Goal: Information Seeking & Learning: Find specific fact

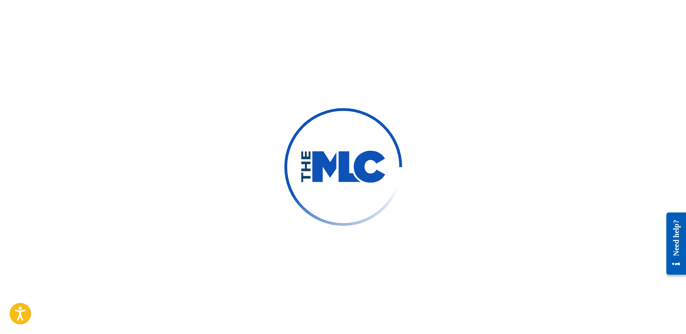
click at [422, 183] on div at bounding box center [343, 167] width 686 height 334
click at [477, 190] on div at bounding box center [343, 167] width 686 height 334
drag, startPoint x: 416, startPoint y: 160, endPoint x: 397, endPoint y: 145, distance: 23.8
click at [415, 160] on div at bounding box center [343, 167] width 686 height 334
click at [109, 132] on div at bounding box center [343, 167] width 686 height 334
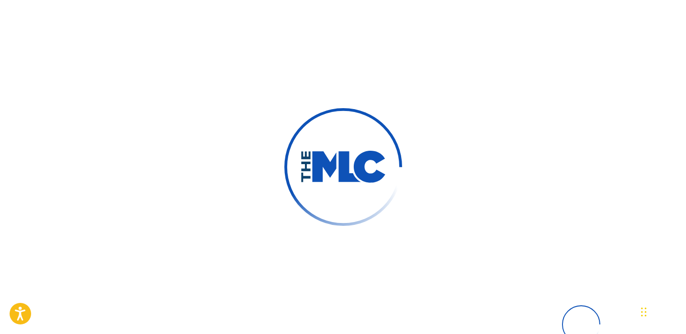
click at [283, 76] on div at bounding box center [343, 167] width 686 height 334
drag, startPoint x: 470, startPoint y: 88, endPoint x: 473, endPoint y: 83, distance: 5.8
click at [470, 88] on div at bounding box center [343, 167] width 686 height 334
drag, startPoint x: 399, startPoint y: 107, endPoint x: 261, endPoint y: 71, distance: 142.8
click at [399, 107] on div at bounding box center [343, 167] width 686 height 334
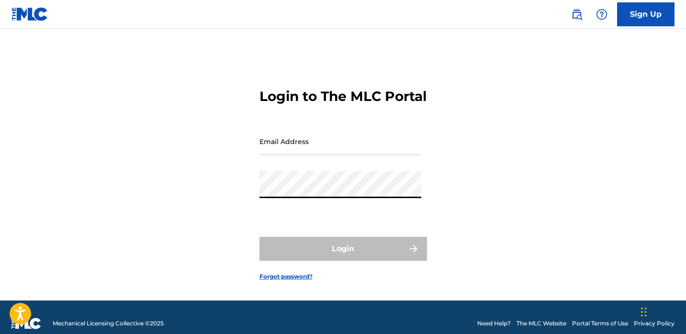
type input "[EMAIL_ADDRESS][DOMAIN_NAME]"
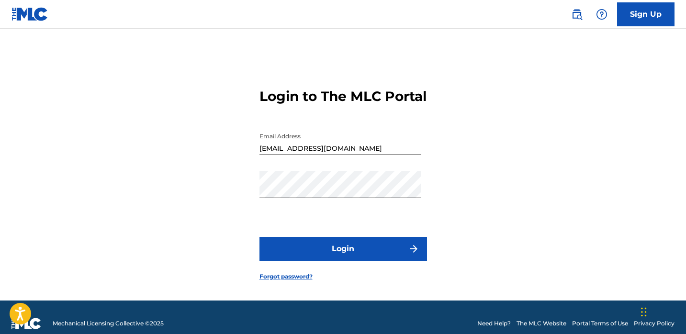
click at [354, 261] on button "Login" at bounding box center [343, 249] width 168 height 24
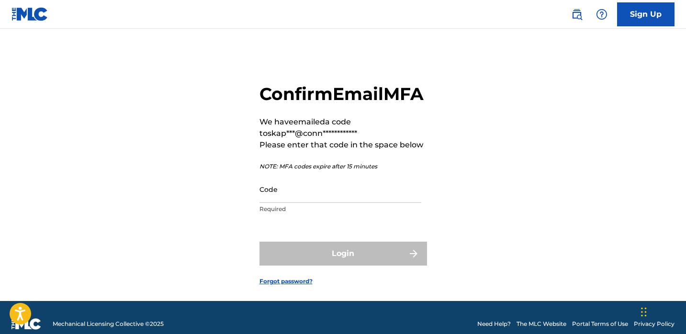
click at [397, 203] on input "Code" at bounding box center [340, 189] width 162 height 27
click at [295, 203] on input "Code" at bounding box center [340, 189] width 162 height 27
paste input "727225"
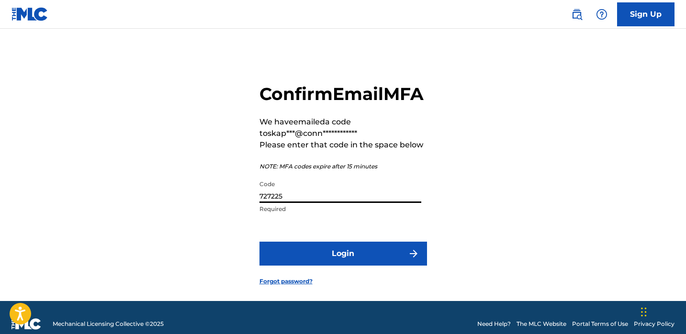
type input "727225"
click at [322, 288] on form "**********" at bounding box center [343, 177] width 168 height 248
click at [324, 266] on button "Login" at bounding box center [343, 254] width 168 height 24
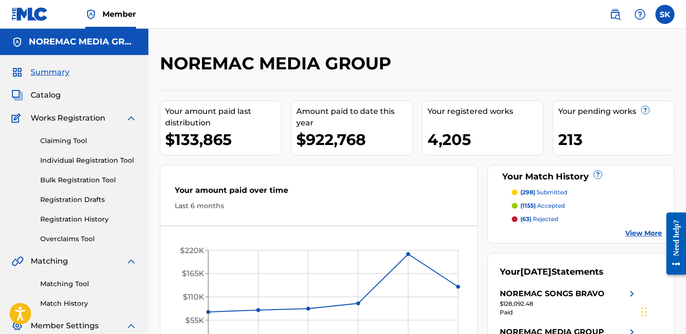
click at [55, 96] on span "Catalog" at bounding box center [46, 95] width 30 height 11
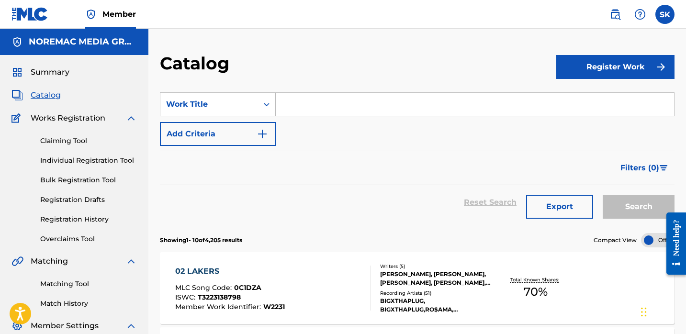
drag, startPoint x: 384, startPoint y: 70, endPoint x: 391, endPoint y: 75, distance: 7.6
click at [385, 70] on div "Catalog" at bounding box center [358, 67] width 396 height 28
click at [363, 107] on input "Search Form" at bounding box center [475, 104] width 398 height 23
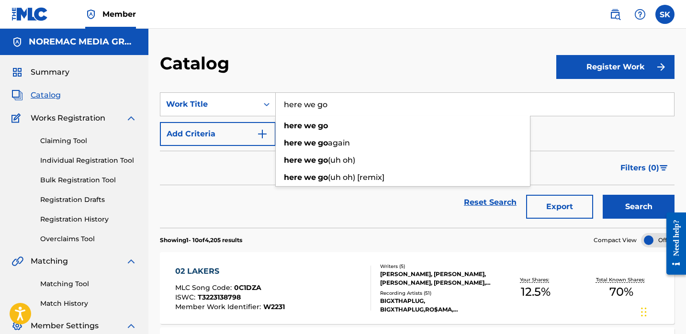
click at [363, 106] on input "here we go" at bounding box center [475, 104] width 398 height 23
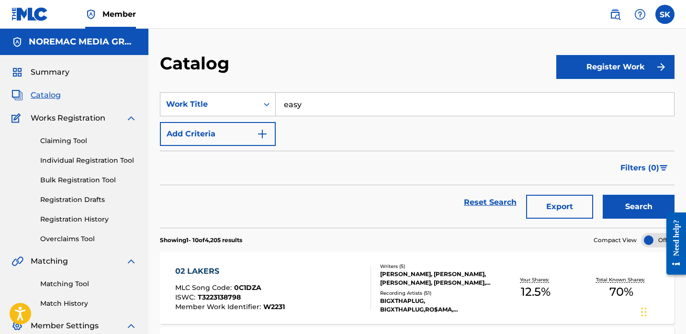
click at [636, 204] on button "Search" at bounding box center [639, 207] width 72 height 24
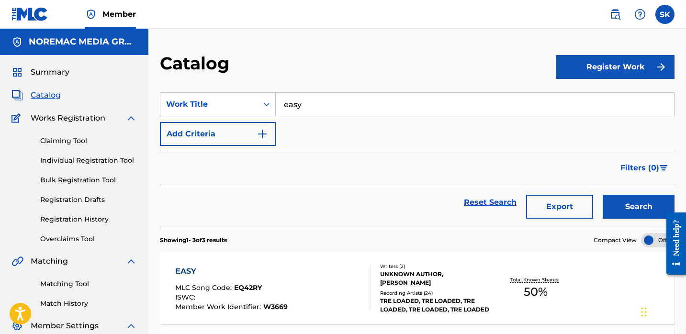
click at [417, 169] on div "Filters ( 0 )" at bounding box center [417, 168] width 515 height 34
click at [303, 110] on input "easy" at bounding box center [475, 104] width 398 height 23
click at [603, 195] on button "Search" at bounding box center [639, 207] width 72 height 24
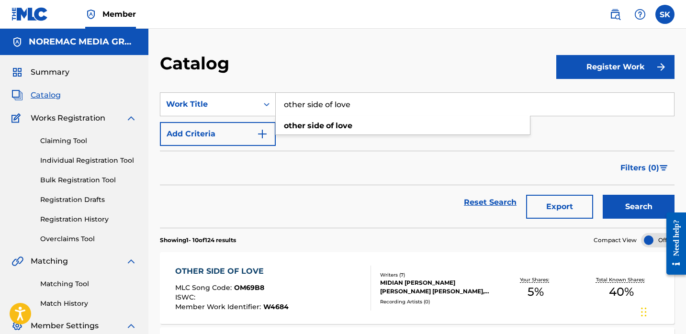
click at [310, 99] on input "other side of love" at bounding box center [475, 104] width 398 height 23
type input "like the mob"
drag, startPoint x: 360, startPoint y: 81, endPoint x: 346, endPoint y: 93, distance: 18.0
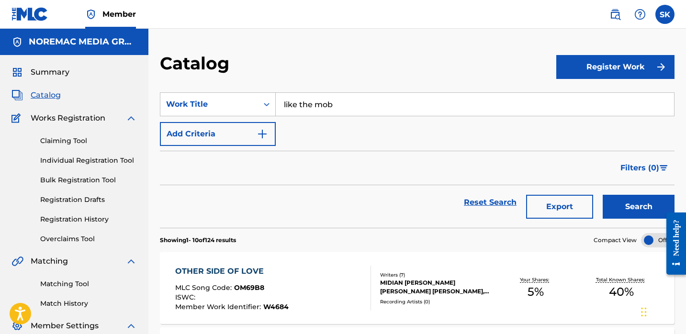
click at [359, 81] on section "SearchWithCriteria567acaba-da13-4767-950a-1778e497bf29 Work Title like the mob …" at bounding box center [417, 154] width 515 height 147
click at [342, 103] on input "like the mob" at bounding box center [475, 104] width 398 height 23
click at [336, 144] on span "de of love" at bounding box center [332, 142] width 37 height 9
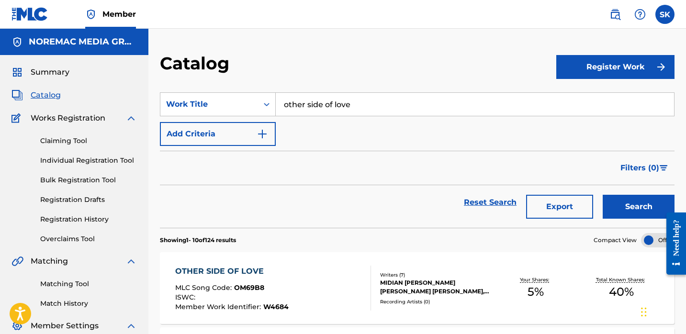
click at [603, 195] on button "Search" at bounding box center [639, 207] width 72 height 24
click at [366, 123] on div "SearchWithCriteria567acaba-da13-4767-950a-1778e497bf29 Work Title other side of…" at bounding box center [417, 119] width 515 height 54
click at [368, 111] on input "other side of love" at bounding box center [475, 104] width 398 height 23
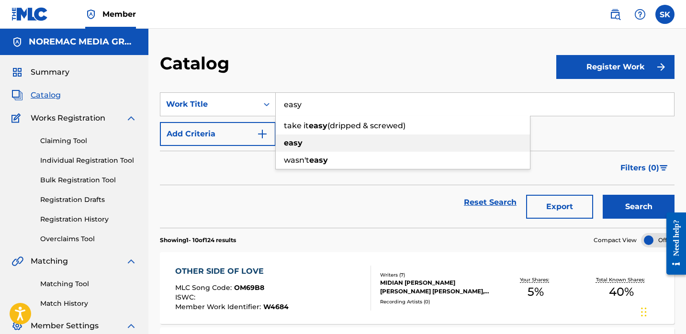
click at [324, 141] on div "easy" at bounding box center [403, 143] width 254 height 17
click at [603, 195] on button "Search" at bounding box center [639, 207] width 72 height 24
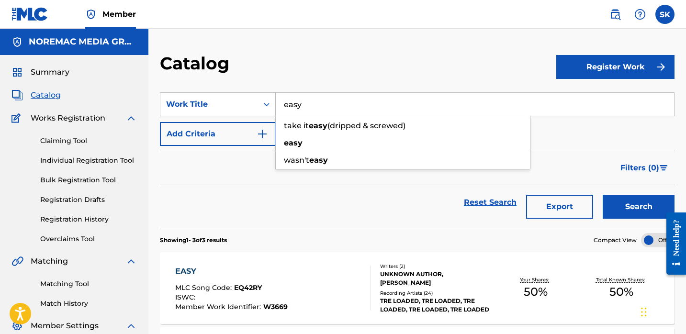
click at [327, 105] on input "easy" at bounding box center [475, 104] width 398 height 23
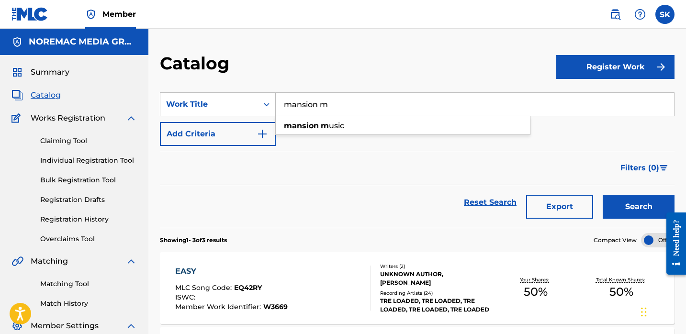
click at [603, 195] on button "Search" at bounding box center [639, 207] width 72 height 24
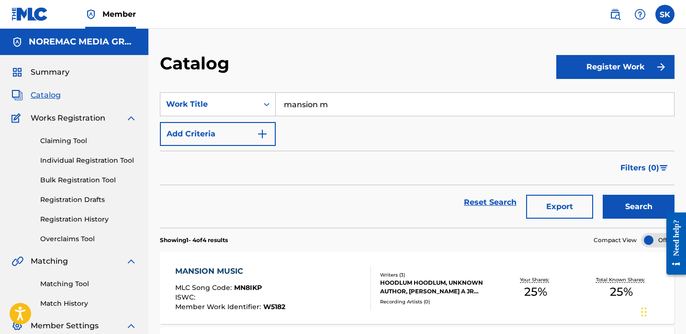
click at [327, 105] on input "mansion m" at bounding box center [475, 104] width 398 height 23
click at [323, 144] on span "up walkin" at bounding box center [315, 142] width 38 height 9
click at [603, 195] on button "Search" at bounding box center [639, 207] width 72 height 24
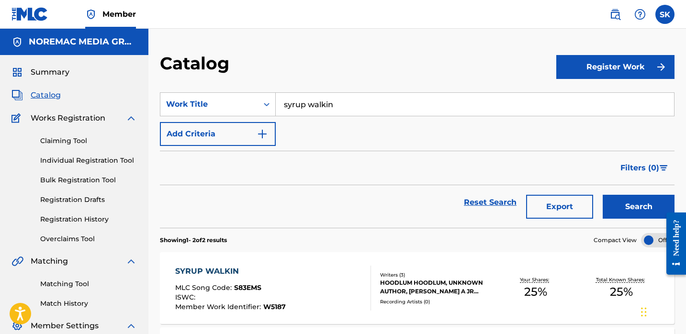
click at [339, 109] on input "syrup walkin" at bounding box center [475, 104] width 398 height 23
click at [603, 195] on button "Search" at bounding box center [639, 207] width 72 height 24
click at [339, 106] on input "[US_STATE] made" at bounding box center [475, 104] width 398 height 23
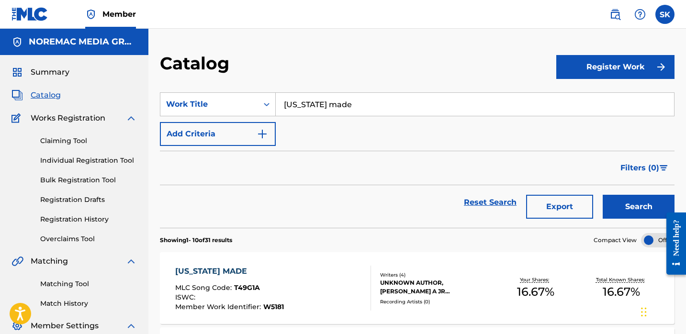
click at [339, 106] on input "[US_STATE] made" at bounding box center [475, 104] width 398 height 23
click at [603, 195] on button "Search" at bounding box center [639, 207] width 72 height 24
click at [344, 102] on input "call drop" at bounding box center [475, 104] width 398 height 23
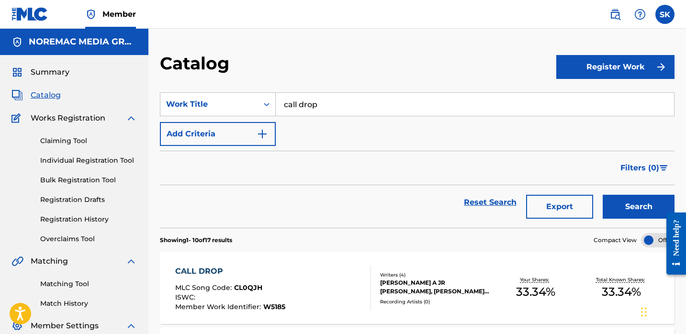
click at [344, 102] on input "call drop" at bounding box center [475, 104] width 398 height 23
click at [603, 195] on button "Search" at bounding box center [639, 207] width 72 height 24
click at [338, 104] on input "cartier lense" at bounding box center [475, 104] width 398 height 23
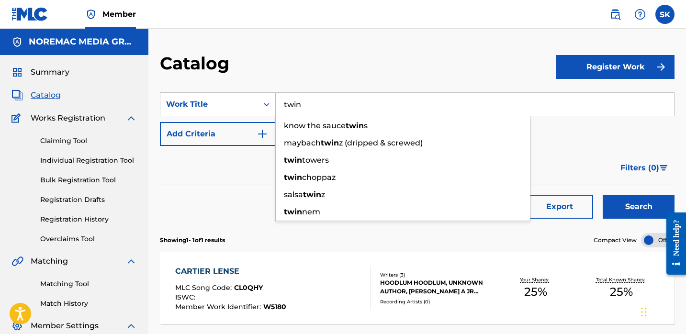
click at [204, 188] on div "Reset Search Export Search" at bounding box center [417, 202] width 515 height 34
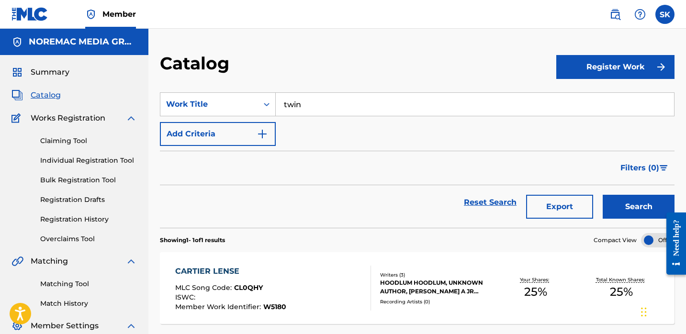
click at [643, 212] on button "Search" at bounding box center [639, 207] width 72 height 24
click at [315, 110] on input "twin" at bounding box center [475, 104] width 398 height 23
click at [603, 195] on button "Search" at bounding box center [639, 207] width 72 height 24
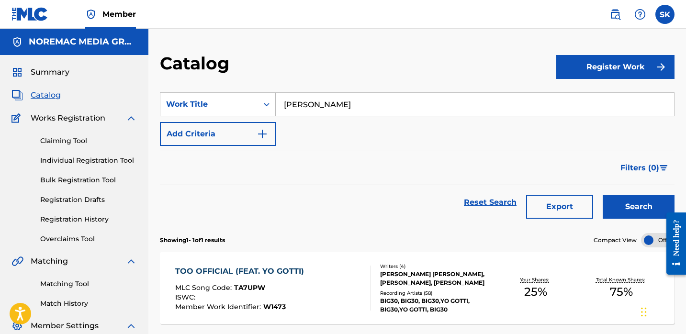
click at [504, 88] on section "SearchWithCriteria567acaba-da13-4767-950a-1778e497bf29 Work Title [PERSON_NAME]…" at bounding box center [417, 154] width 515 height 147
click at [491, 105] on input "[PERSON_NAME]" at bounding box center [475, 104] width 398 height 23
click at [490, 105] on input "[PERSON_NAME]" at bounding box center [475, 104] width 398 height 23
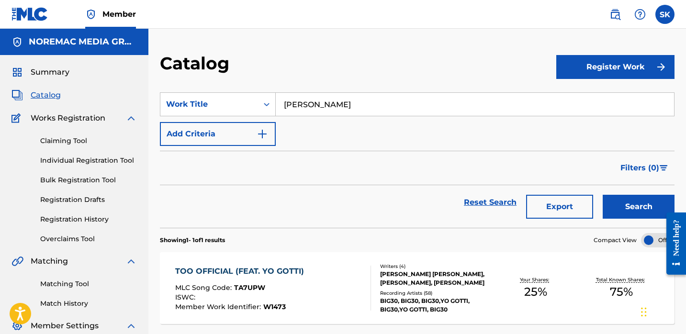
click at [490, 105] on input "[PERSON_NAME]" at bounding box center [475, 104] width 398 height 23
click at [583, 158] on div "Filters ( 0 )" at bounding box center [417, 168] width 515 height 34
click at [639, 210] on button "Search" at bounding box center [639, 207] width 72 height 24
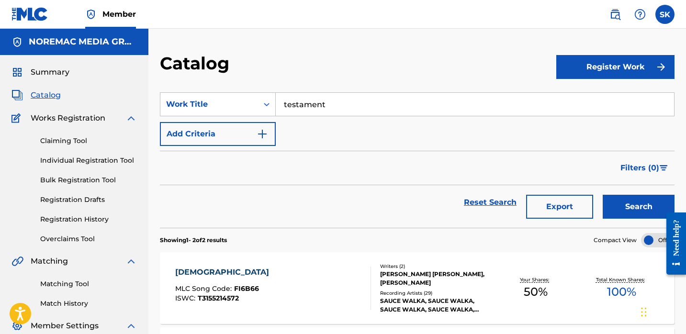
click at [339, 109] on input "testament" at bounding box center [475, 104] width 398 height 23
click at [603, 195] on button "Search" at bounding box center [639, 207] width 72 height 24
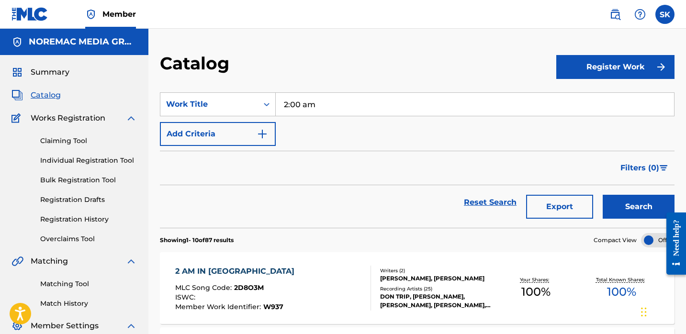
click at [307, 99] on input "2:00 am" at bounding box center [475, 104] width 398 height 23
click at [603, 195] on button "Search" at bounding box center [639, 207] width 72 height 24
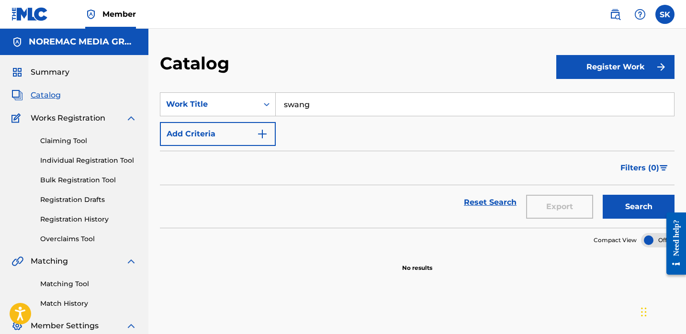
click at [327, 96] on input "swang" at bounding box center [475, 104] width 398 height 23
click at [327, 101] on input "swang" at bounding box center [475, 104] width 398 height 23
click at [603, 195] on button "Search" at bounding box center [639, 207] width 72 height 24
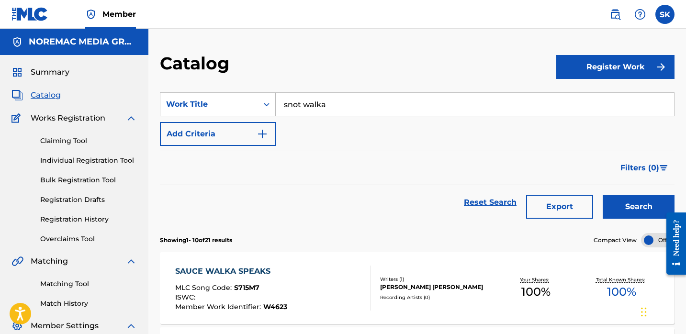
click at [324, 109] on input "snot walka" at bounding box center [475, 104] width 398 height 23
type input "s"
type input "gg3 intro"
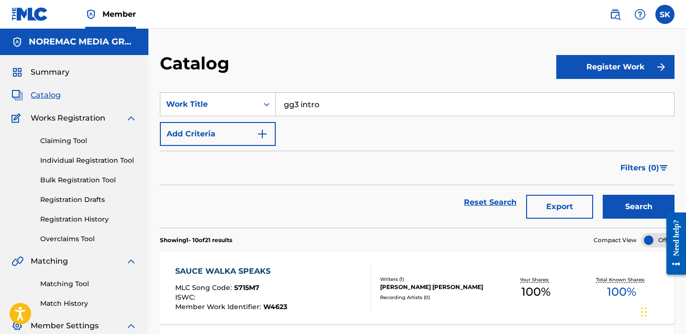
click at [603, 195] on button "Search" at bounding box center [639, 207] width 72 height 24
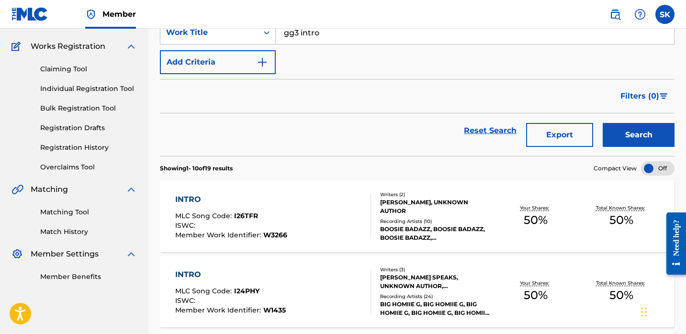
scroll to position [73, 0]
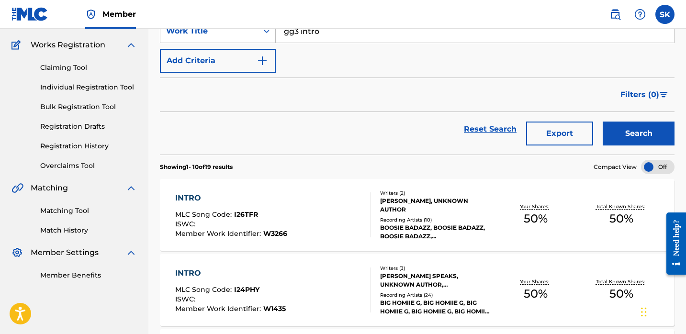
click at [361, 182] on div "INTRO MLC Song Code : I26TFR ISWC : Member Work Identifier : W3266 Writers ( 2 …" at bounding box center [417, 215] width 515 height 72
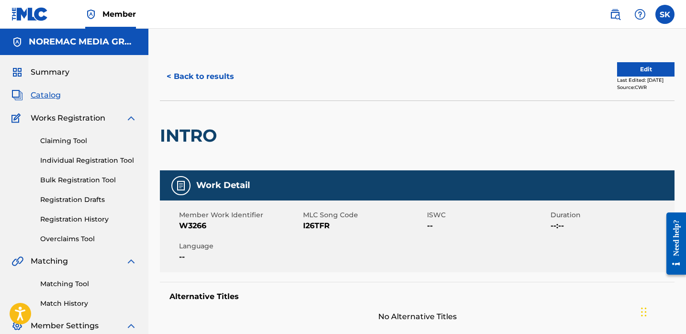
click at [195, 68] on button "< Back to results" at bounding box center [200, 77] width 81 height 24
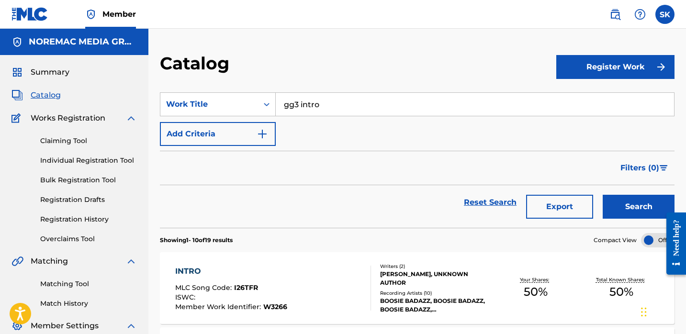
click at [367, 148] on form "SearchWithCriteria567acaba-da13-4767-950a-1778e497bf29 Work Title gg3 intro Add…" at bounding box center [417, 159] width 515 height 135
click at [480, 70] on div "Catalog" at bounding box center [358, 67] width 396 height 28
click at [364, 98] on input "gg3 intro" at bounding box center [475, 104] width 398 height 23
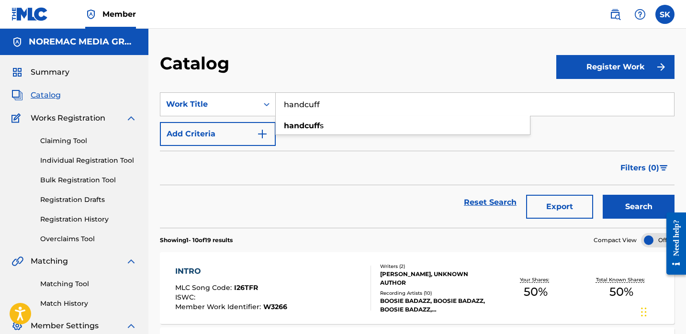
click at [603, 195] on button "Search" at bounding box center [639, 207] width 72 height 24
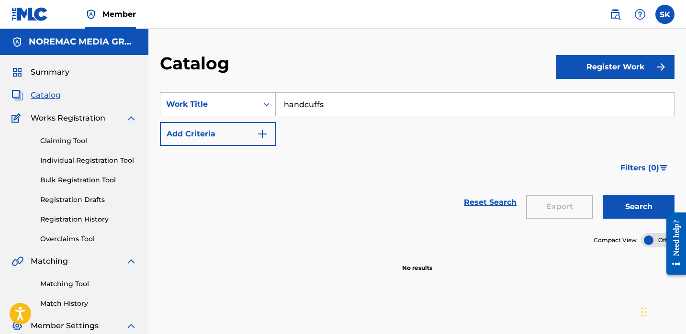
click at [603, 195] on button "Search" at bounding box center [639, 207] width 72 height 24
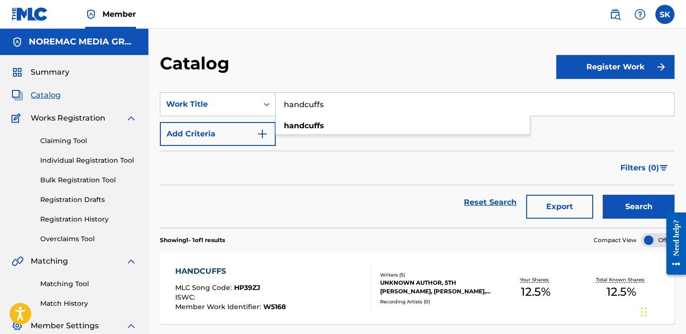
click at [338, 105] on input "handcuffs" at bounding box center [475, 104] width 398 height 23
click at [603, 195] on button "Search" at bounding box center [639, 207] width 72 height 24
click at [371, 103] on input "doyh" at bounding box center [475, 104] width 398 height 23
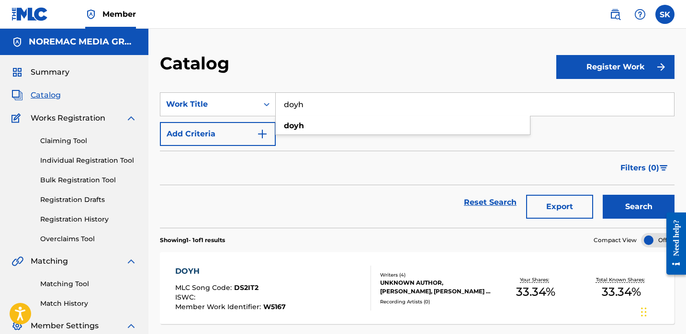
click at [371, 103] on input "doyh" at bounding box center [475, 104] width 398 height 23
click at [603, 195] on button "Search" at bounding box center [639, 207] width 72 height 24
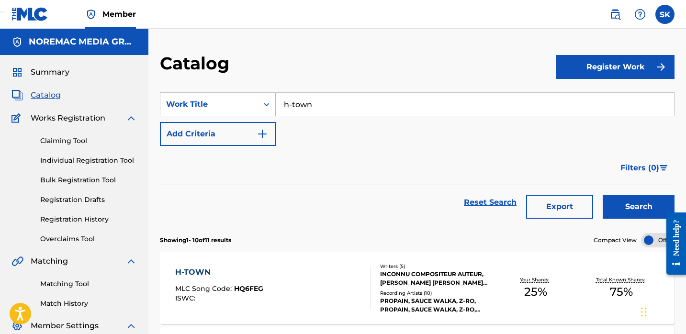
click at [338, 107] on input "h-town" at bounding box center [475, 104] width 398 height 23
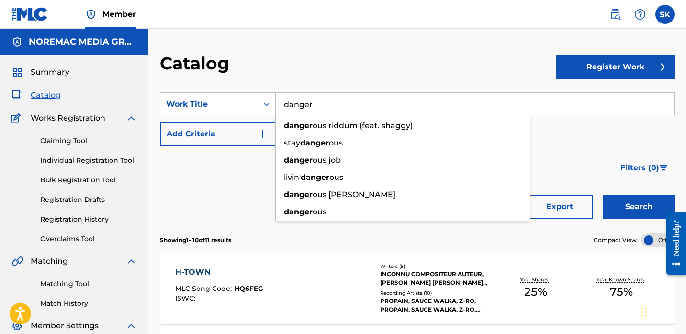
click at [603, 195] on button "Search" at bounding box center [639, 207] width 72 height 24
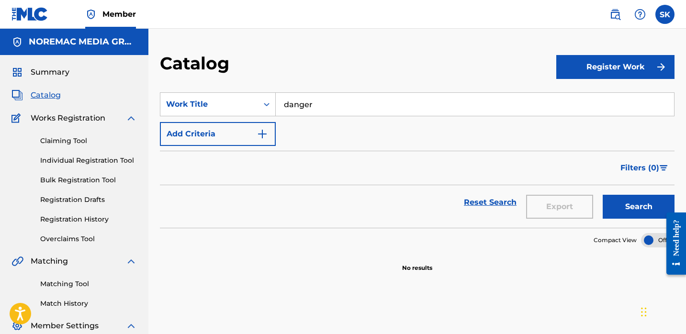
click at [603, 195] on button "Search" at bounding box center [639, 207] width 72 height 24
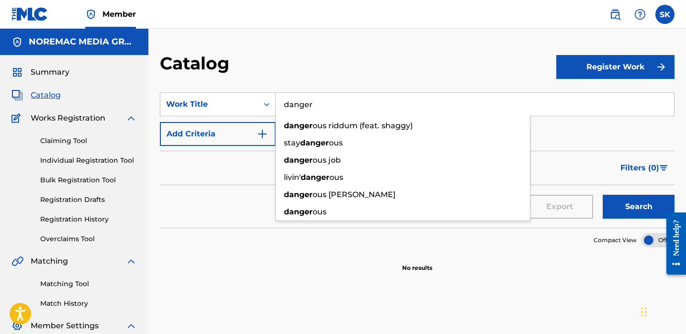
click at [328, 101] on input "danger" at bounding box center [475, 104] width 398 height 23
click at [328, 102] on input "danger" at bounding box center [475, 104] width 398 height 23
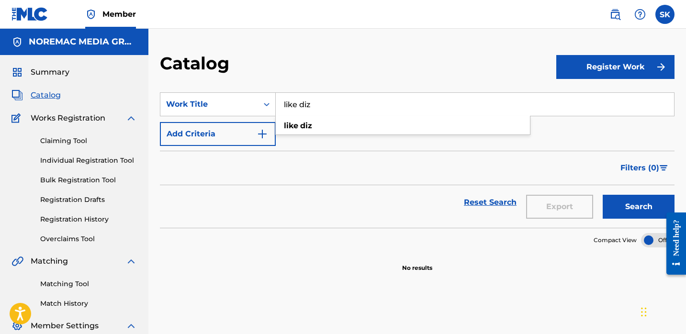
click at [603, 195] on button "Search" at bounding box center [639, 207] width 72 height 24
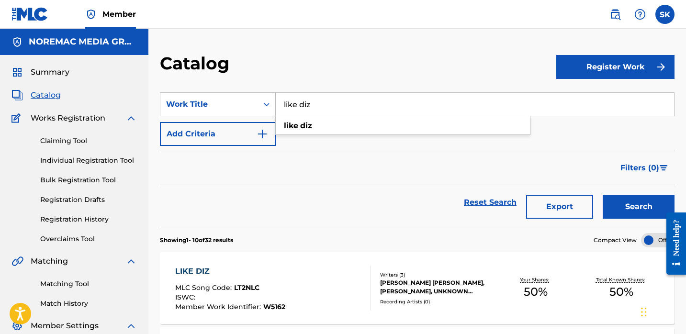
click at [311, 106] on input "like diz" at bounding box center [475, 104] width 398 height 23
click at [603, 195] on button "Search" at bounding box center [639, 207] width 72 height 24
click at [344, 109] on input "stewie" at bounding box center [475, 104] width 398 height 23
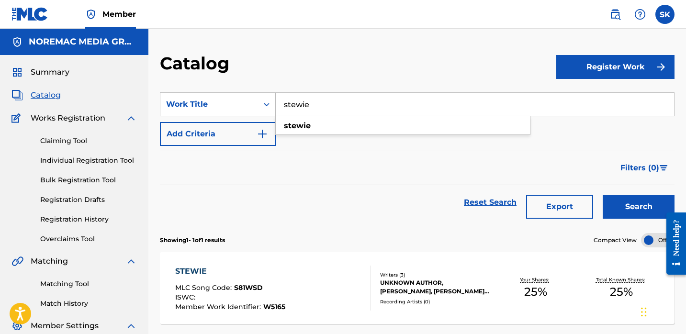
click at [343, 109] on input "stewie" at bounding box center [475, 104] width 398 height 23
click at [603, 195] on button "Search" at bounding box center [639, 207] width 72 height 24
click at [347, 108] on input "you can get p" at bounding box center [475, 104] width 398 height 23
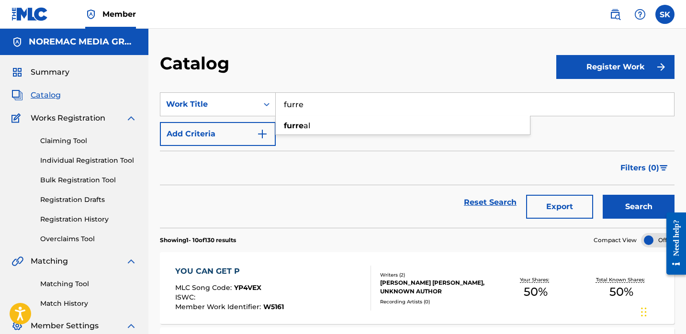
click at [603, 195] on button "Search" at bounding box center [639, 207] width 72 height 24
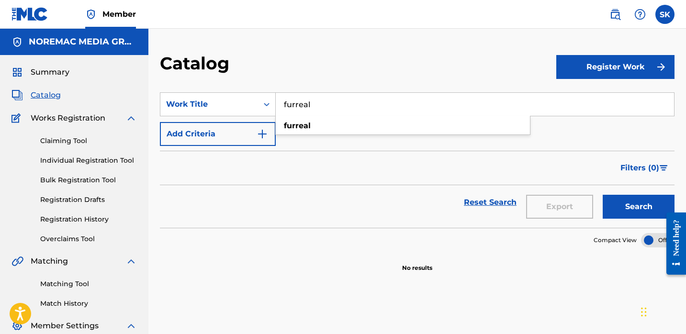
click at [603, 195] on button "Search" at bounding box center [639, 207] width 72 height 24
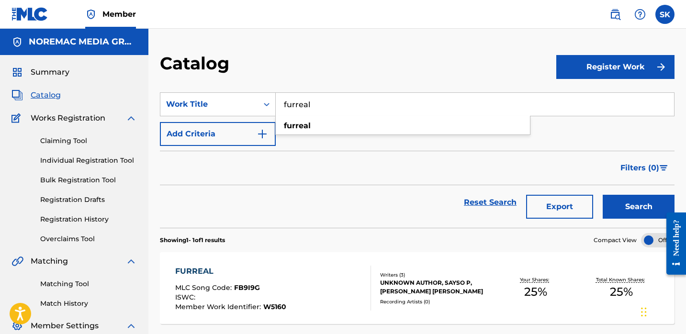
click at [307, 109] on input "furreal" at bounding box center [475, 104] width 398 height 23
click at [603, 195] on button "Search" at bounding box center [639, 207] width 72 height 24
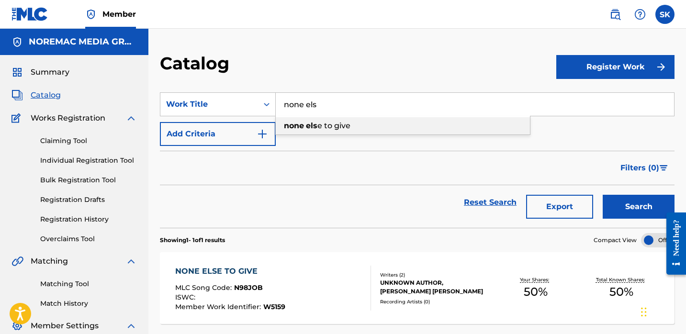
click at [350, 117] on div "none els e to give" at bounding box center [403, 125] width 254 height 17
click at [350, 106] on input "none else to give" at bounding box center [475, 104] width 398 height 23
click at [603, 195] on button "Search" at bounding box center [639, 207] width 72 height 24
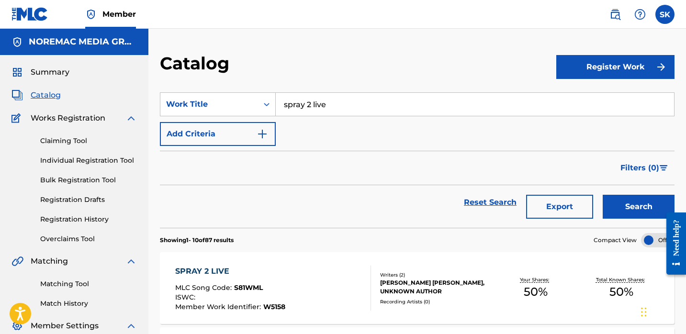
click at [350, 106] on input "spray 2 live" at bounding box center [475, 104] width 398 height 23
click at [603, 195] on button "Search" at bounding box center [639, 207] width 72 height 24
click at [351, 105] on input "i refuse" at bounding box center [475, 104] width 398 height 23
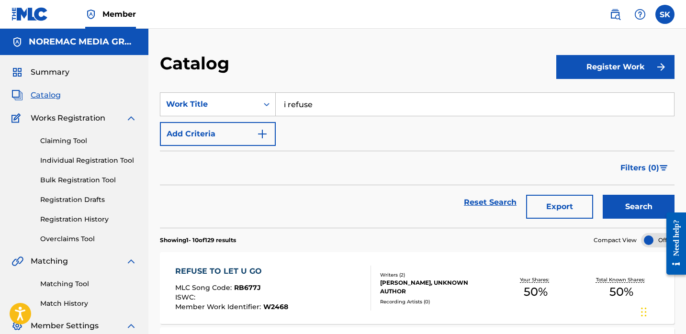
click at [350, 105] on input "i refuse" at bounding box center [475, 104] width 398 height 23
click at [603, 195] on button "Search" at bounding box center [639, 207] width 72 height 24
click at [350, 105] on input "ugly stru" at bounding box center [475, 104] width 398 height 23
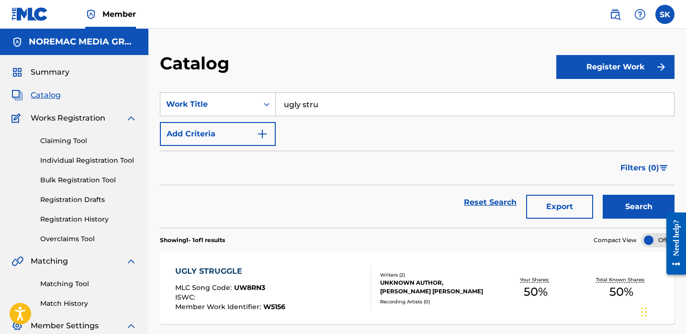
click at [350, 105] on input "ugly stru" at bounding box center [475, 104] width 398 height 23
click at [603, 195] on button "Search" at bounding box center [639, 207] width 72 height 24
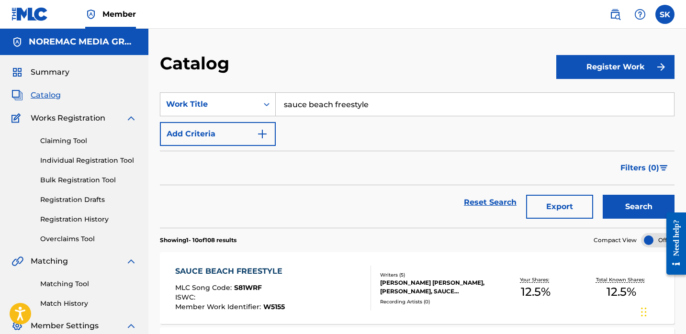
click at [361, 95] on input "sauce beach freestyle" at bounding box center [475, 104] width 398 height 23
click at [603, 195] on button "Search" at bounding box center [639, 207] width 72 height 24
click at [361, 95] on input "bag in" at bounding box center [475, 104] width 398 height 23
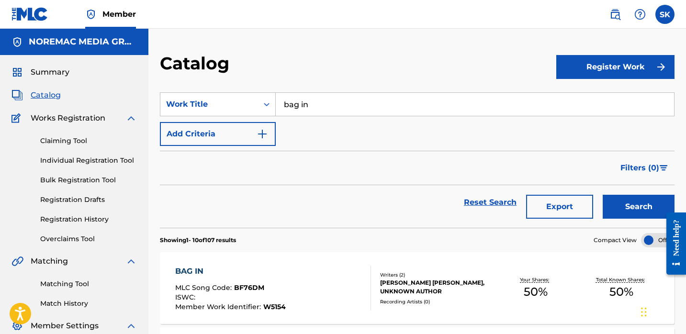
click at [361, 95] on input "bag in" at bounding box center [475, 104] width 398 height 23
type input "m"
click at [603, 195] on button "Search" at bounding box center [639, 207] width 72 height 24
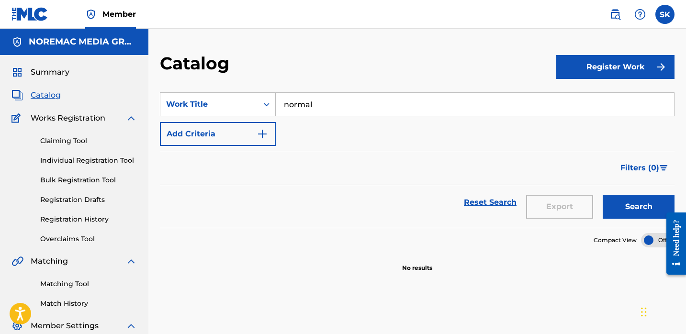
click at [361, 95] on input "normal" at bounding box center [475, 104] width 398 height 23
click at [603, 195] on button "Search" at bounding box center [639, 207] width 72 height 24
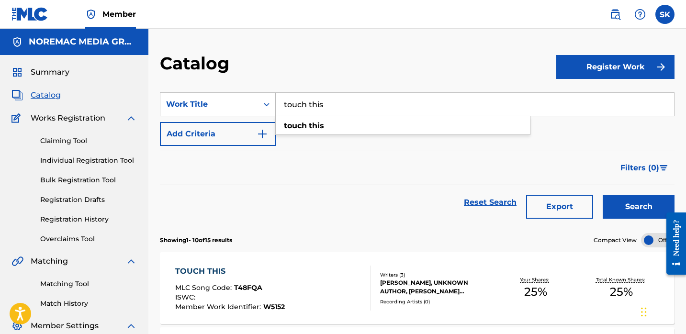
click at [301, 105] on input "touch this" at bounding box center [475, 104] width 398 height 23
click at [324, 137] on div "sauce beach [US_STATE]" at bounding box center [403, 143] width 254 height 17
click at [603, 195] on button "Search" at bounding box center [639, 207] width 72 height 24
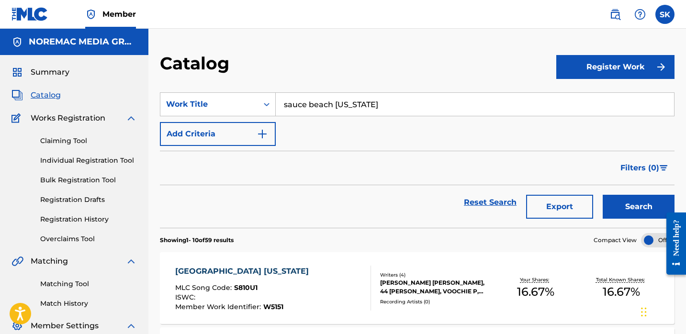
click at [367, 109] on input "sauce beach [US_STATE]" at bounding box center [475, 104] width 398 height 23
click at [603, 195] on button "Search" at bounding box center [639, 207] width 72 height 24
click at [367, 109] on input "sauce side da" at bounding box center [475, 104] width 398 height 23
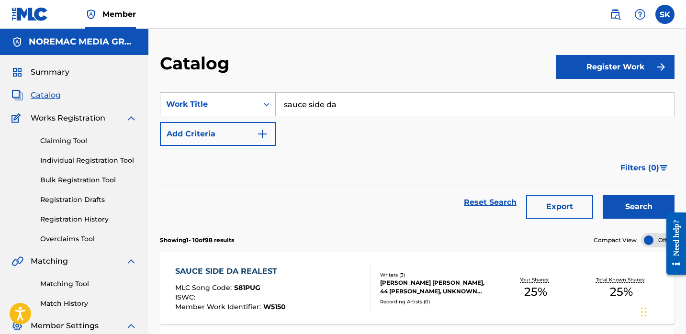
click at [367, 109] on input "sauce side da" at bounding box center [475, 104] width 398 height 23
click at [603, 195] on button "Search" at bounding box center [639, 207] width 72 height 24
click at [298, 113] on input "i'm with it" at bounding box center [475, 104] width 398 height 23
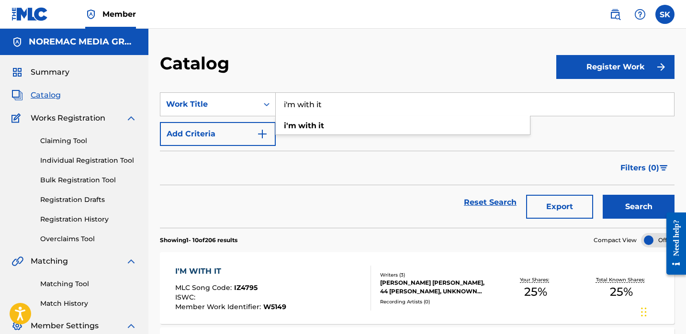
click at [298, 113] on input "i'm with it" at bounding box center [475, 104] width 398 height 23
click at [603, 195] on button "Search" at bounding box center [639, 207] width 72 height 24
click at [336, 109] on input "in the game co" at bounding box center [475, 104] width 398 height 23
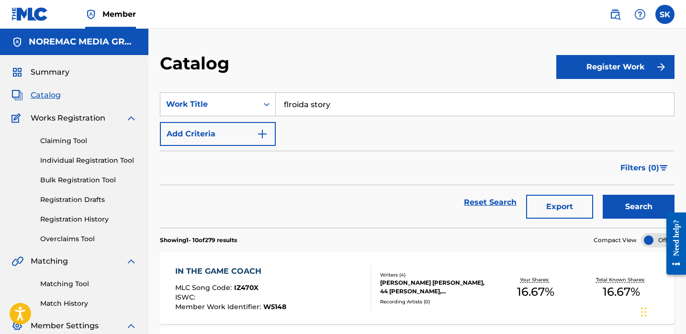
click at [603, 195] on button "Search" at bounding box center [639, 207] width 72 height 24
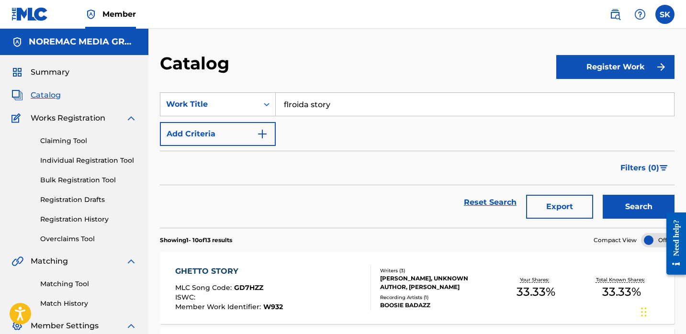
click at [337, 115] on input "flroida story" at bounding box center [475, 104] width 398 height 23
click at [603, 195] on button "Search" at bounding box center [639, 207] width 72 height 24
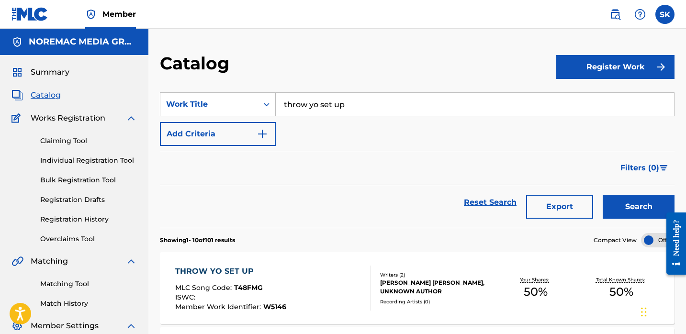
click at [339, 113] on input "throw yo set up" at bounding box center [475, 104] width 398 height 23
click at [603, 195] on button "Search" at bounding box center [639, 207] width 72 height 24
click at [339, 113] on input "drip money" at bounding box center [475, 104] width 398 height 23
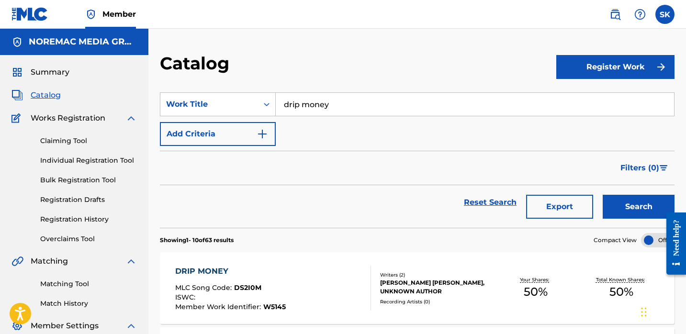
click at [339, 113] on input "drip money" at bounding box center [475, 104] width 398 height 23
click at [603, 195] on button "Search" at bounding box center [639, 207] width 72 height 24
click at [339, 113] on input "pardon [MEDICAL_DATA]" at bounding box center [475, 104] width 398 height 23
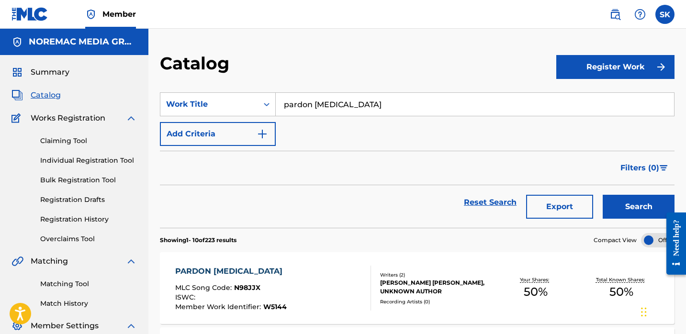
click at [339, 113] on input "pardon [MEDICAL_DATA]" at bounding box center [475, 104] width 398 height 23
click at [603, 195] on button "Search" at bounding box center [639, 207] width 72 height 24
click at [339, 113] on input "new sauce olympics" at bounding box center [475, 104] width 398 height 23
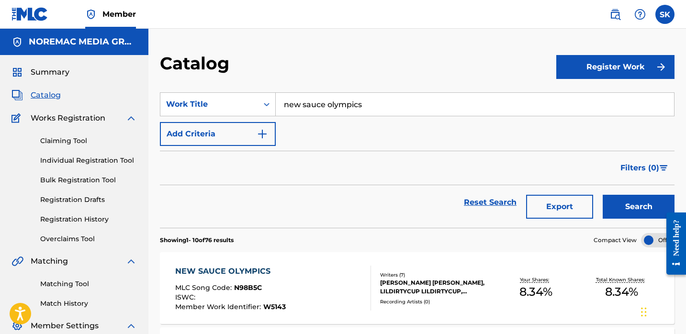
click at [339, 113] on input "new sauce olympics" at bounding box center [475, 104] width 398 height 23
click at [603, 195] on button "Search" at bounding box center [639, 207] width 72 height 24
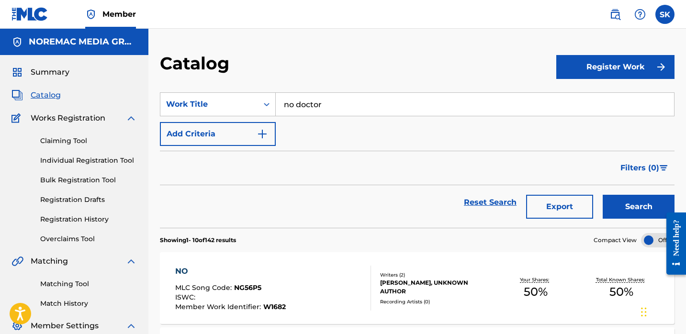
click at [327, 99] on input "no doctor" at bounding box center [475, 104] width 398 height 23
click at [603, 195] on button "Search" at bounding box center [639, 207] width 72 height 24
click at [341, 107] on input "don't slip" at bounding box center [475, 104] width 398 height 23
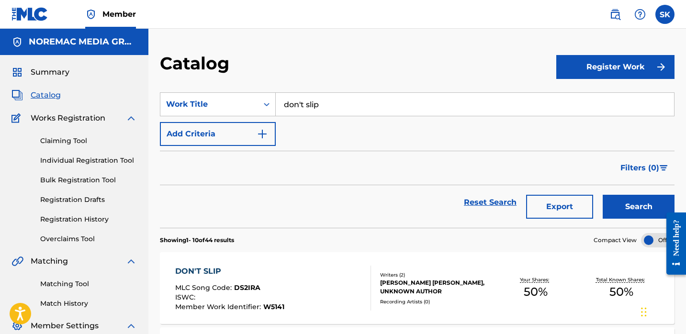
click at [341, 107] on input "don't slip" at bounding box center [475, 104] width 398 height 23
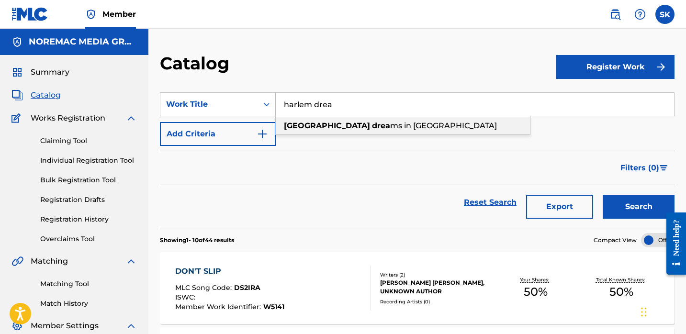
click at [390, 121] on span "ms in [GEOGRAPHIC_DATA]" at bounding box center [443, 125] width 107 height 9
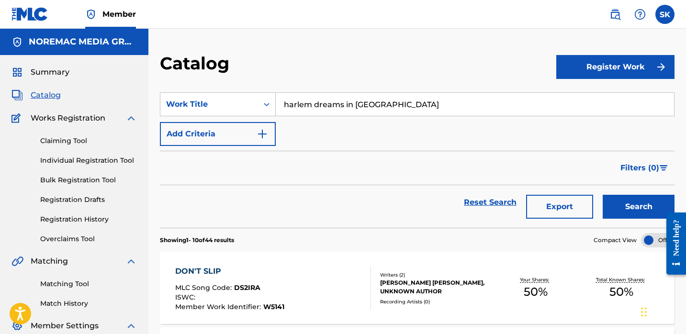
click at [603, 195] on button "Search" at bounding box center [639, 207] width 72 height 24
click at [327, 95] on input "harlem dreams in [GEOGRAPHIC_DATA]" at bounding box center [475, 104] width 398 height 23
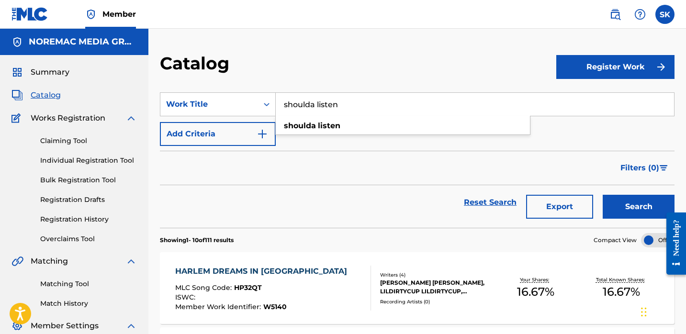
click at [603, 195] on button "Search" at bounding box center [639, 207] width 72 height 24
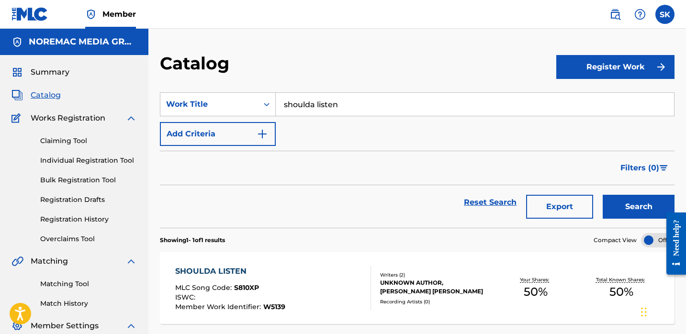
click at [327, 95] on input "shoulda listen" at bounding box center [475, 104] width 398 height 23
click at [603, 195] on button "Search" at bounding box center [639, 207] width 72 height 24
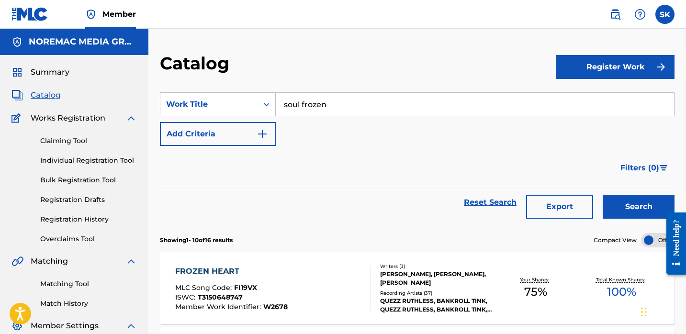
click at [325, 113] on input "soul frozen" at bounding box center [475, 104] width 398 height 23
click at [326, 112] on input "soul frozen" at bounding box center [475, 104] width 398 height 23
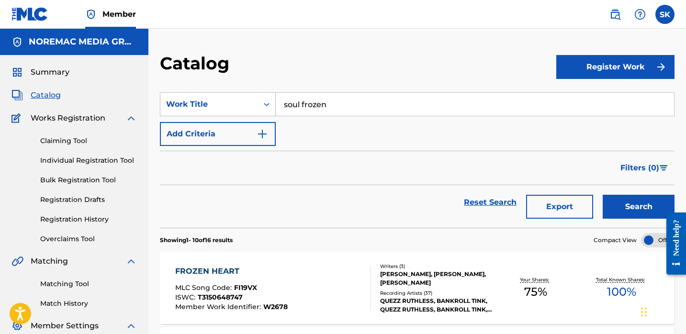
click at [326, 112] on input "soul frozen" at bounding box center [475, 104] width 398 height 23
click at [603, 195] on button "Search" at bounding box center [639, 207] width 72 height 24
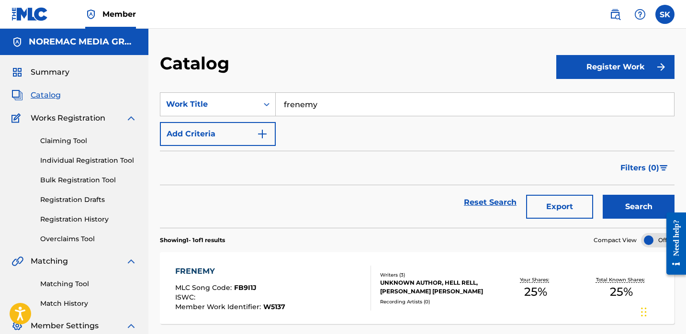
click at [329, 112] on input "frenemy" at bounding box center [475, 104] width 398 height 23
click at [313, 132] on div "spirit out of christmas" at bounding box center [403, 125] width 254 height 17
click at [603, 195] on button "Search" at bounding box center [639, 207] width 72 height 24
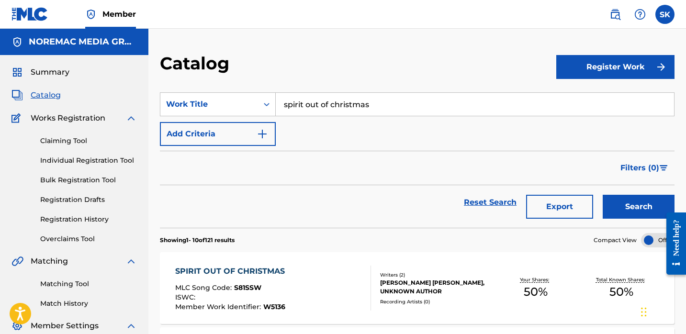
click at [338, 120] on div "SearchWithCriteria567acaba-da13-4767-950a-1778e497bf29 Work Title spirit out of…" at bounding box center [417, 119] width 515 height 54
click at [350, 107] on input "spirit out of christmas" at bounding box center [475, 104] width 398 height 23
click at [339, 128] on span "counseling" at bounding box center [353, 125] width 43 height 9
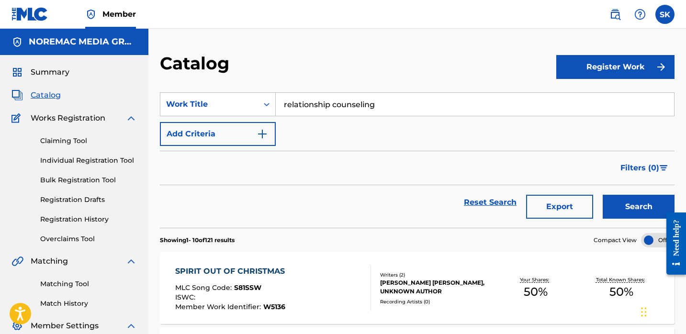
click at [639, 202] on button "Search" at bounding box center [639, 207] width 72 height 24
click at [321, 104] on input "relationship counseling" at bounding box center [475, 104] width 398 height 23
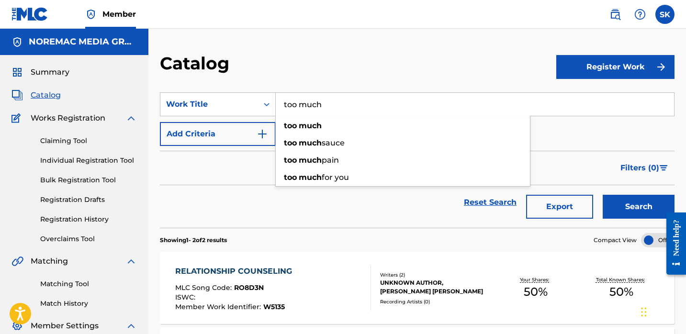
click at [603, 195] on button "Search" at bounding box center [639, 207] width 72 height 24
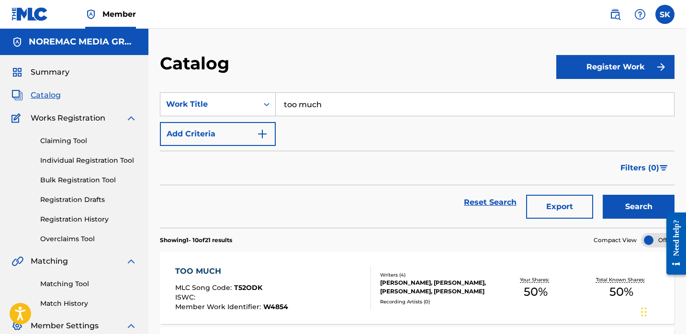
click at [322, 103] on input "too much" at bounding box center [475, 104] width 398 height 23
click at [355, 170] on div "Filters ( 0 )" at bounding box center [417, 168] width 515 height 34
click at [307, 107] on input "too much" at bounding box center [475, 104] width 398 height 23
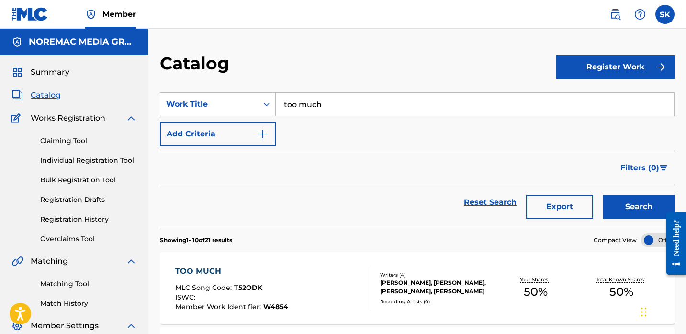
click at [307, 107] on input "too much" at bounding box center [475, 104] width 398 height 23
click at [603, 195] on button "Search" at bounding box center [639, 207] width 72 height 24
click at [309, 108] on input "after me" at bounding box center [475, 104] width 398 height 23
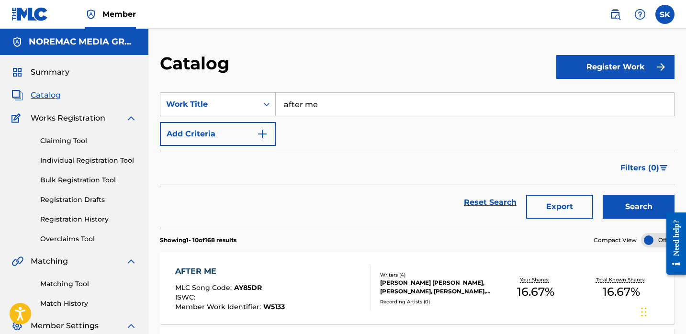
click at [309, 109] on input "after me" at bounding box center [475, 104] width 398 height 23
click at [603, 195] on button "Search" at bounding box center [639, 207] width 72 height 24
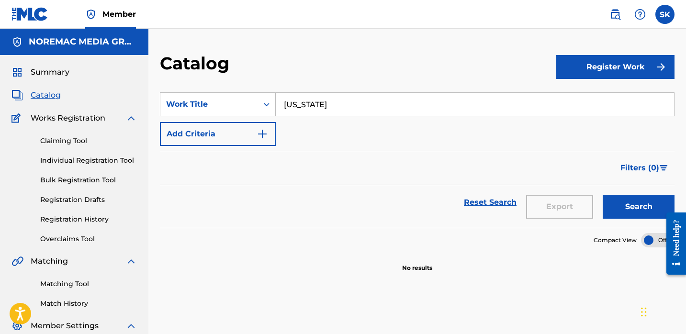
click at [603, 195] on button "Search" at bounding box center [639, 207] width 72 height 24
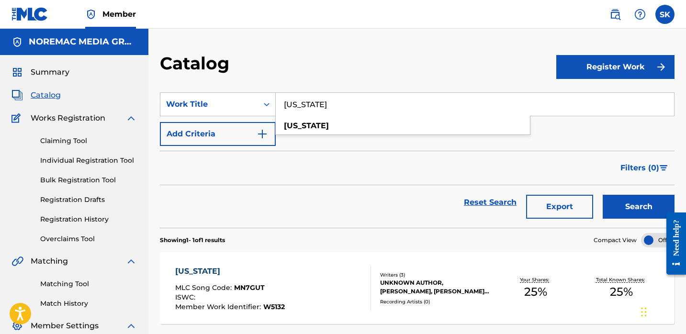
click at [355, 105] on input "[US_STATE]" at bounding box center [475, 104] width 398 height 23
click at [354, 106] on input "[US_STATE]" at bounding box center [475, 104] width 398 height 23
click at [603, 195] on button "Search" at bounding box center [639, 207] width 72 height 24
click at [345, 198] on div "Reset Search Export Search" at bounding box center [417, 202] width 515 height 34
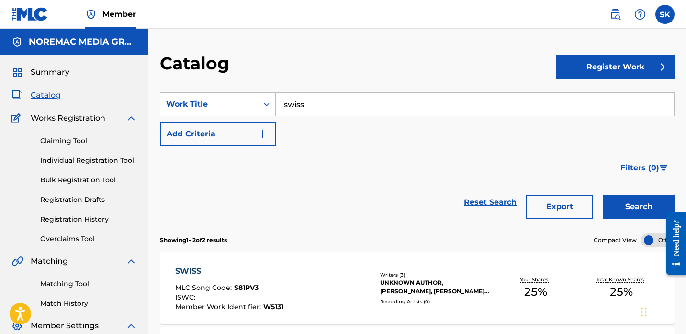
click at [342, 109] on input "swiss" at bounding box center [475, 104] width 398 height 23
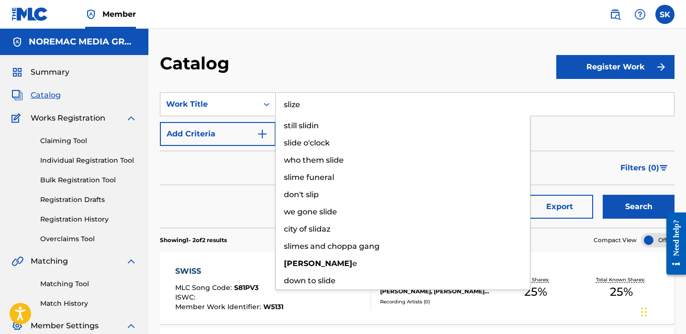
click at [603, 195] on button "Search" at bounding box center [639, 207] width 72 height 24
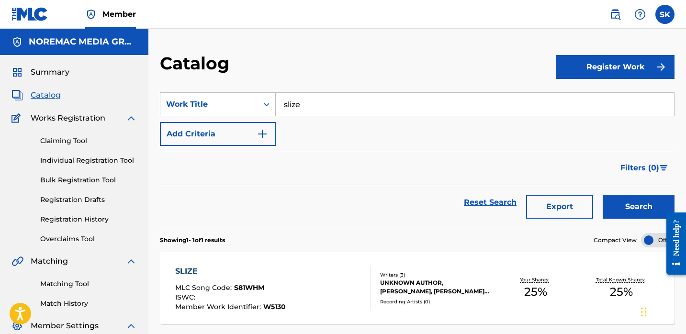
click at [340, 105] on input "slize" at bounding box center [475, 104] width 398 height 23
click at [603, 195] on button "Search" at bounding box center [639, 207] width 72 height 24
click at [340, 105] on input "if i don't" at bounding box center [475, 104] width 398 height 23
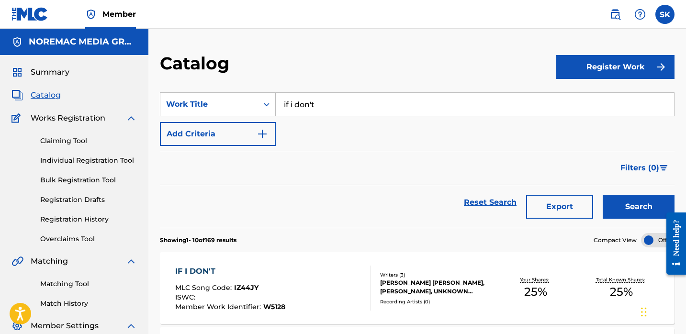
click at [340, 105] on input "if i don't" at bounding box center [475, 104] width 398 height 23
click at [603, 195] on button "Search" at bounding box center [639, 207] width 72 height 24
click at [353, 112] on input "yeekie" at bounding box center [475, 104] width 398 height 23
click at [603, 195] on button "Search" at bounding box center [639, 207] width 72 height 24
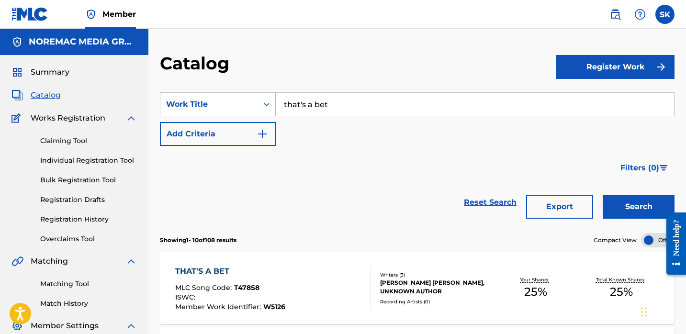
click at [353, 112] on input "that's a bet" at bounding box center [475, 104] width 398 height 23
click at [603, 195] on button "Search" at bounding box center [639, 207] width 72 height 24
click at [353, 112] on input "223 luv" at bounding box center [475, 104] width 398 height 23
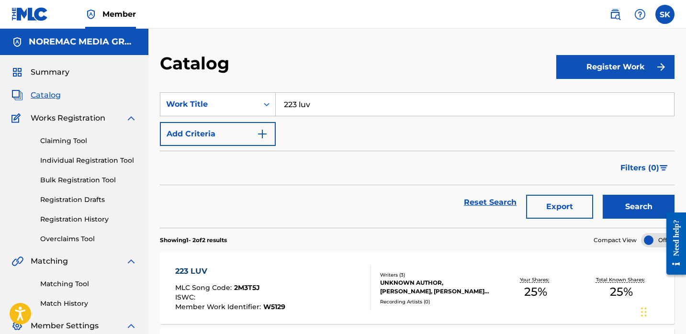
click at [353, 112] on input "223 luv" at bounding box center [475, 104] width 398 height 23
click at [603, 195] on button "Search" at bounding box center [639, 207] width 72 height 24
click at [355, 111] on input "sauce houdini" at bounding box center [475, 104] width 398 height 23
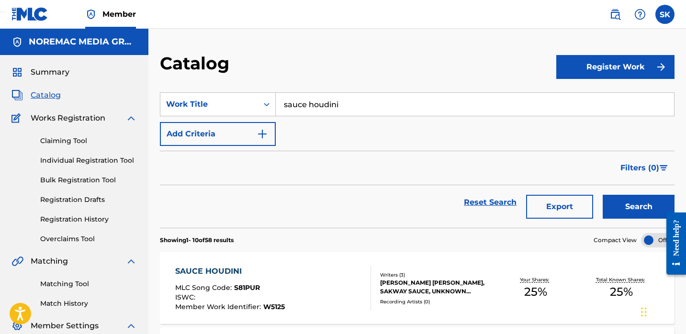
click at [355, 111] on input "sauce houdini" at bounding box center [475, 104] width 398 height 23
click at [603, 195] on button "Search" at bounding box center [639, 207] width 72 height 24
click at [365, 105] on input "have not" at bounding box center [475, 104] width 398 height 23
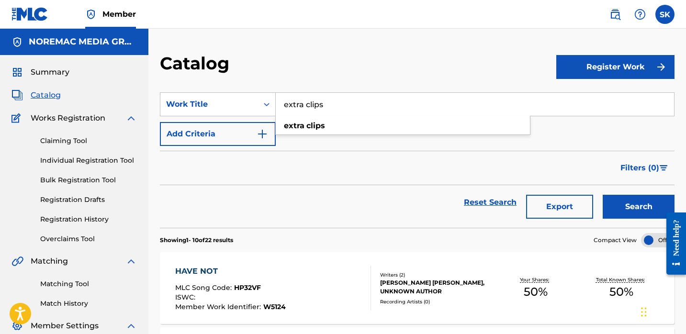
click at [603, 195] on button "Search" at bounding box center [639, 207] width 72 height 24
click at [365, 105] on input "extra clips" at bounding box center [475, 104] width 398 height 23
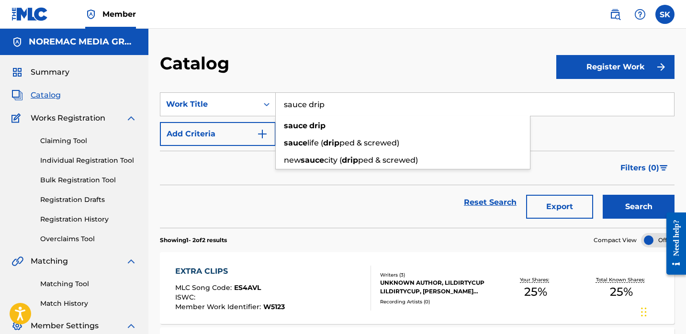
click at [603, 195] on button "Search" at bounding box center [639, 207] width 72 height 24
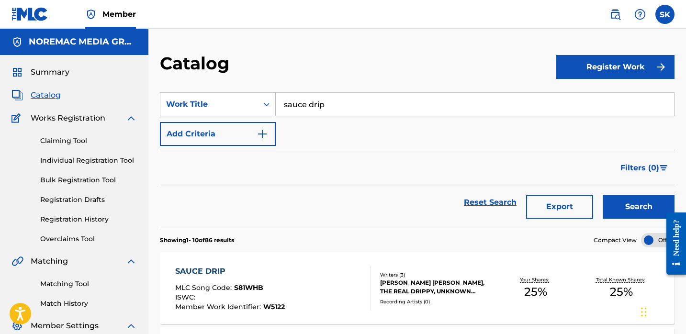
click at [365, 105] on input "sauce drip" at bounding box center [475, 104] width 398 height 23
click at [399, 124] on div "a.i.m.p" at bounding box center [403, 125] width 254 height 17
click at [603, 195] on button "Search" at bounding box center [639, 207] width 72 height 24
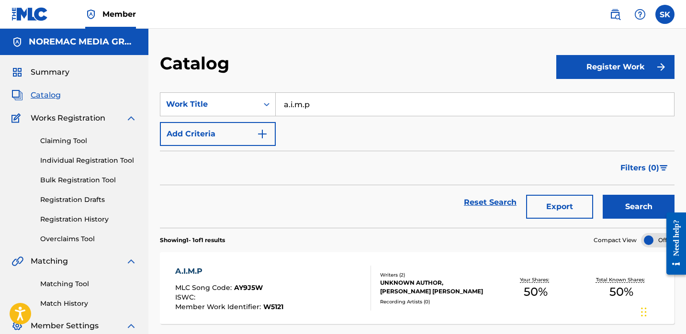
click at [388, 102] on input "a.i.m.p" at bounding box center [475, 104] width 398 height 23
click at [603, 195] on button "Search" at bounding box center [639, 207] width 72 height 24
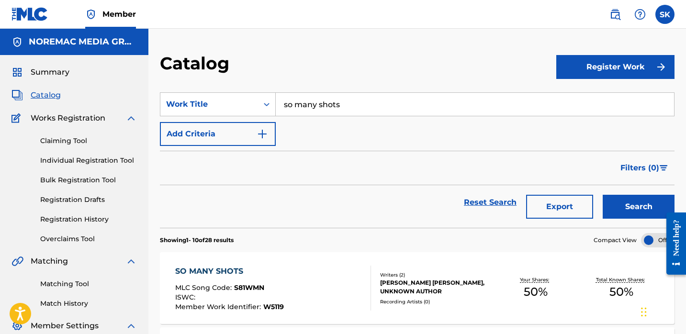
click at [388, 102] on input "so many shots" at bounding box center [475, 104] width 398 height 23
click at [603, 195] on button "Search" at bounding box center [639, 207] width 72 height 24
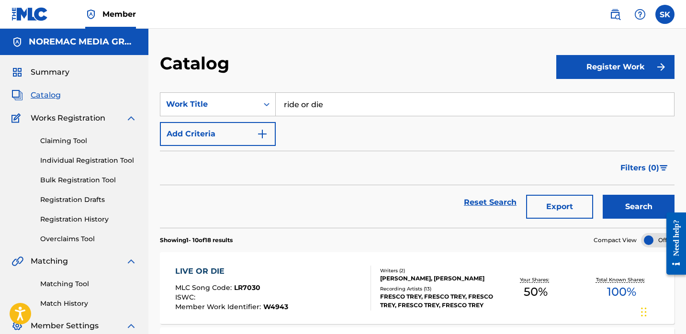
click at [329, 119] on div "SearchWithCriteria567acaba-da13-4767-950a-1778e497bf29 Work Title ride or die A…" at bounding box center [417, 119] width 515 height 54
click at [330, 107] on input "ride or die" at bounding box center [475, 104] width 398 height 23
click at [330, 106] on input "ride or die" at bounding box center [475, 104] width 398 height 23
click at [329, 106] on input "ride or die" at bounding box center [475, 104] width 398 height 23
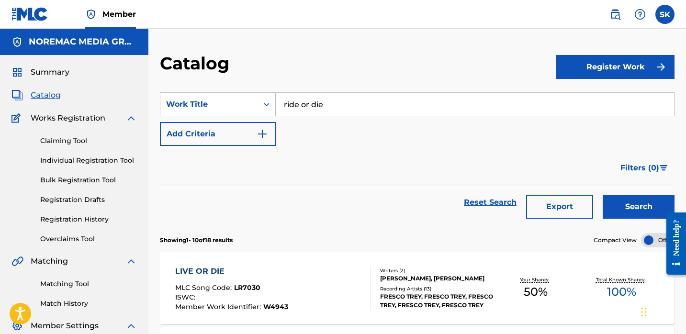
click at [329, 106] on input "ride or die" at bounding box center [475, 104] width 398 height 23
click at [337, 122] on span "u madre" at bounding box center [333, 125] width 34 height 9
click at [603, 195] on button "Search" at bounding box center [639, 207] width 72 height 24
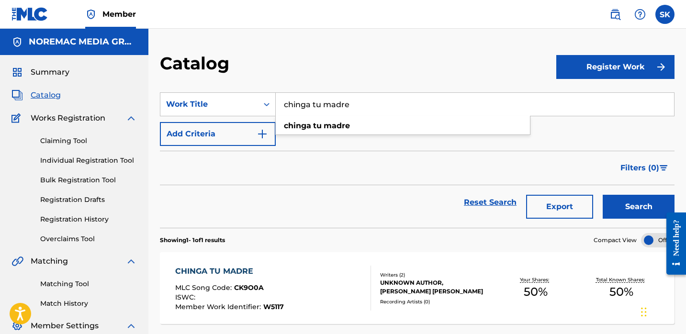
click at [382, 112] on input "chinga tu madre" at bounding box center [475, 104] width 398 height 23
click at [603, 195] on button "Search" at bounding box center [639, 207] width 72 height 24
click at [360, 106] on input "greast" at bounding box center [475, 104] width 398 height 23
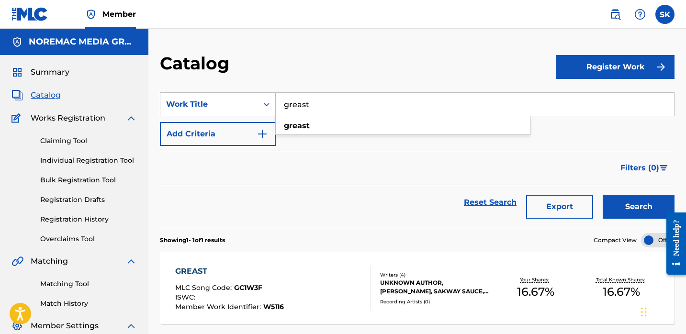
click at [360, 106] on input "greast" at bounding box center [475, 104] width 398 height 23
click at [344, 128] on div "y.w.n" at bounding box center [403, 125] width 254 height 17
click at [603, 195] on button "Search" at bounding box center [639, 207] width 72 height 24
click at [353, 97] on input "y.w.n" at bounding box center [475, 104] width 398 height 23
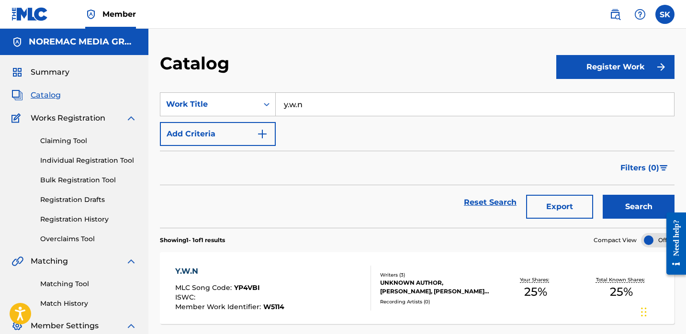
click at [353, 97] on input "y.w.n" at bounding box center [475, 104] width 398 height 23
click at [603, 195] on button "Search" at bounding box center [639, 207] width 72 height 24
click at [359, 91] on section "SearchWithCriteria567acaba-da13-4767-950a-1778e497bf29 Work Title died in the c…" at bounding box center [417, 154] width 515 height 147
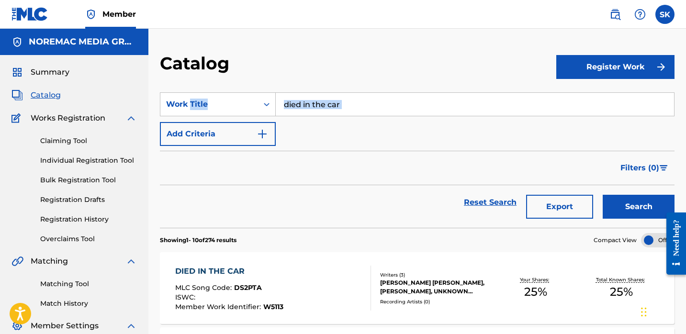
click at [359, 91] on section "SearchWithCriteria567acaba-da13-4767-950a-1778e497bf29 Work Title died in the c…" at bounding box center [417, 154] width 515 height 147
click at [358, 101] on input "died in the car" at bounding box center [475, 104] width 398 height 23
click at [603, 195] on button "Search" at bounding box center [639, 207] width 72 height 24
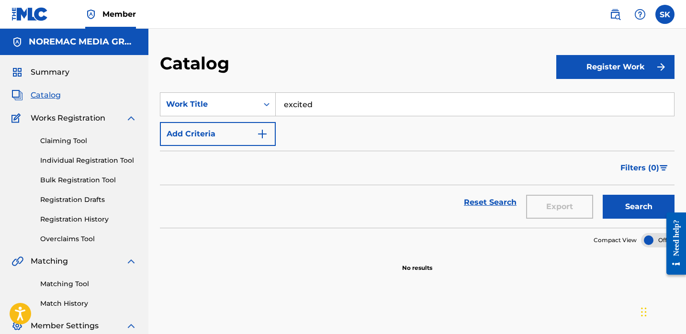
click at [361, 106] on input "excited" at bounding box center [475, 104] width 398 height 23
click at [616, 212] on button "Search" at bounding box center [639, 207] width 72 height 24
click at [305, 109] on input "excited" at bounding box center [475, 104] width 398 height 23
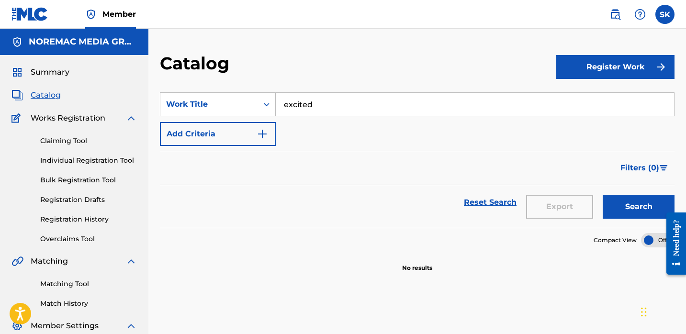
click at [305, 109] on input "excited" at bounding box center [475, 104] width 398 height 23
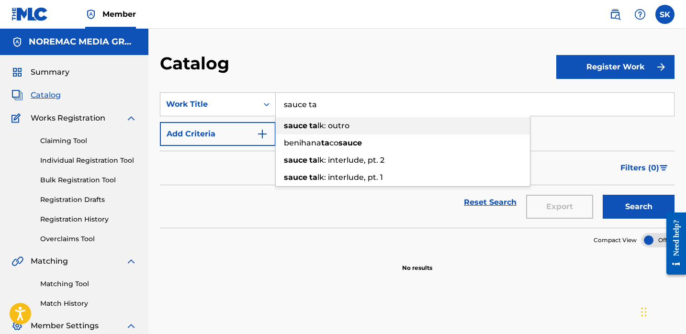
click at [312, 121] on strong "ta" at bounding box center [313, 125] width 8 height 9
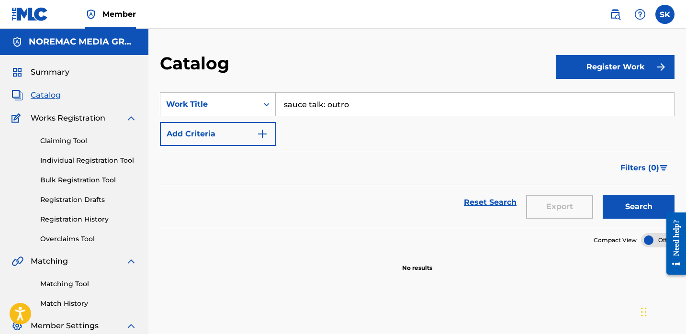
click at [603, 195] on button "Search" at bounding box center [639, 207] width 72 height 24
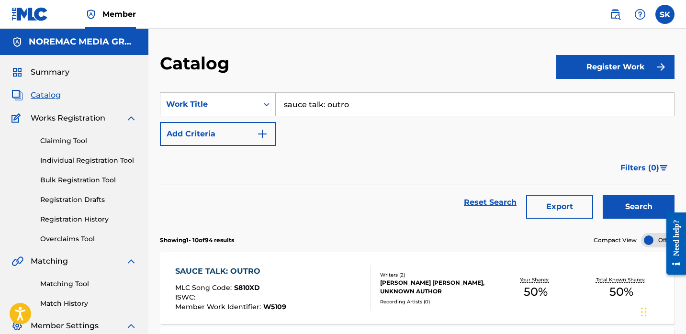
click at [322, 108] on input "sauce talk: outro" at bounding box center [475, 104] width 398 height 23
click at [322, 108] on input "sauce talkoops: outro" at bounding box center [475, 104] width 398 height 23
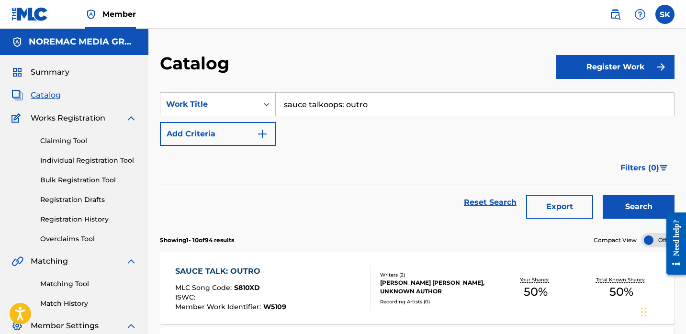
click at [322, 108] on input "sauce talkoops: outro" at bounding box center [475, 104] width 398 height 23
click at [603, 195] on button "Search" at bounding box center [639, 207] width 72 height 24
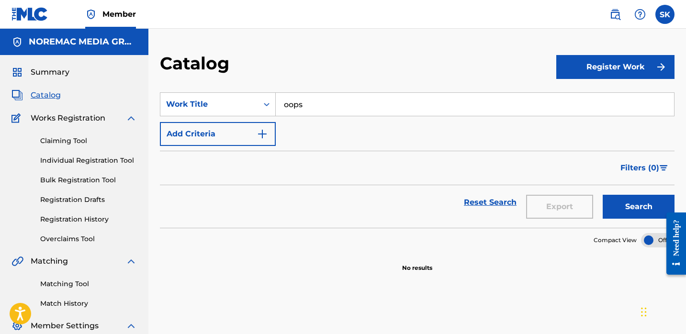
click at [618, 204] on button "Search" at bounding box center [639, 207] width 72 height 24
click at [301, 108] on input "oops" at bounding box center [475, 104] width 398 height 23
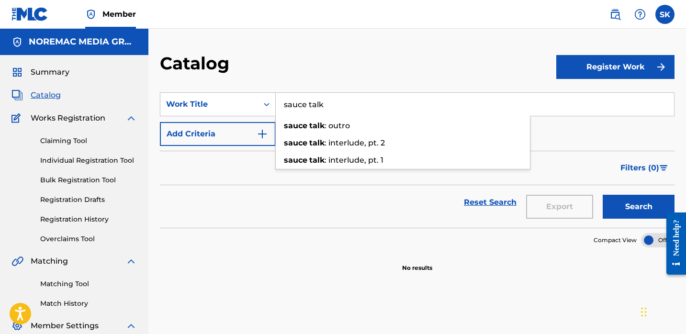
click at [300, 104] on input "sauce talk" at bounding box center [475, 104] width 398 height 23
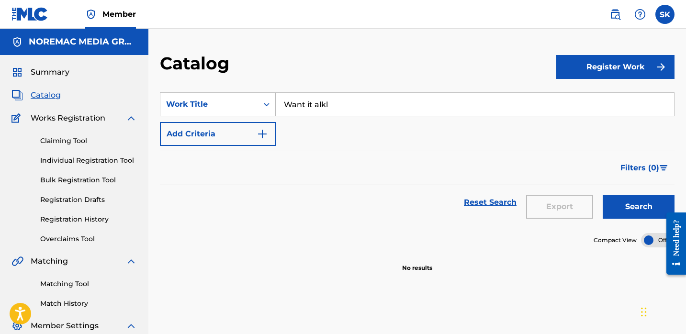
click at [603, 195] on button "Search" at bounding box center [639, 207] width 72 height 24
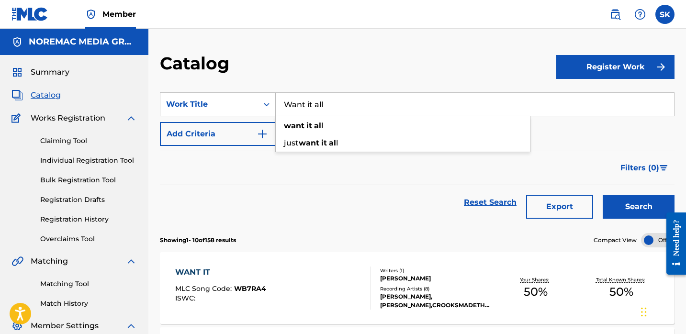
click at [603, 195] on button "Search" at bounding box center [639, 207] width 72 height 24
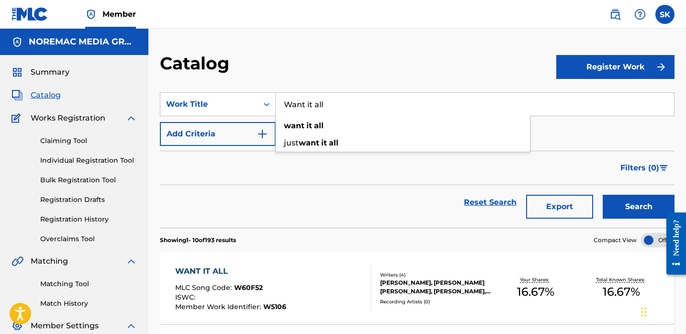
click at [338, 109] on input "Want it all" at bounding box center [475, 104] width 398 height 23
click at [337, 109] on input "Want it all" at bounding box center [475, 104] width 398 height 23
click at [603, 195] on button "Search" at bounding box center [639, 207] width 72 height 24
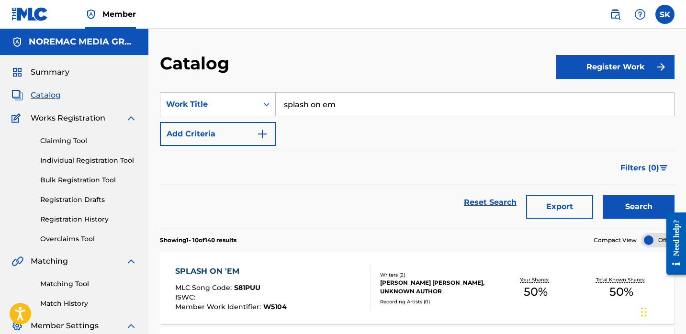
click at [337, 109] on input "splash on em" at bounding box center [475, 104] width 398 height 23
click at [603, 195] on button "Search" at bounding box center [639, 207] width 72 height 24
click at [384, 113] on input "like jj" at bounding box center [475, 104] width 398 height 23
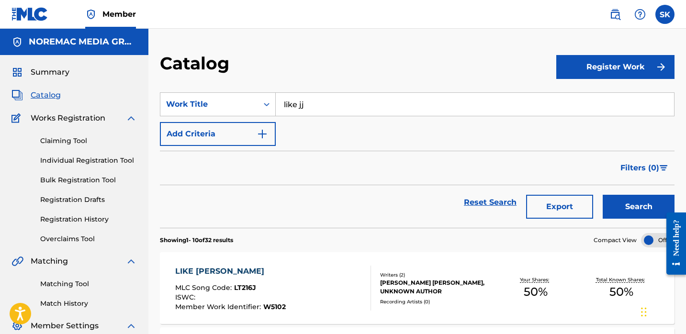
click at [384, 113] on input "like jj" at bounding box center [475, 104] width 398 height 23
click at [370, 102] on input "like jj" at bounding box center [475, 104] width 398 height 23
click at [603, 195] on button "Search" at bounding box center [639, 207] width 72 height 24
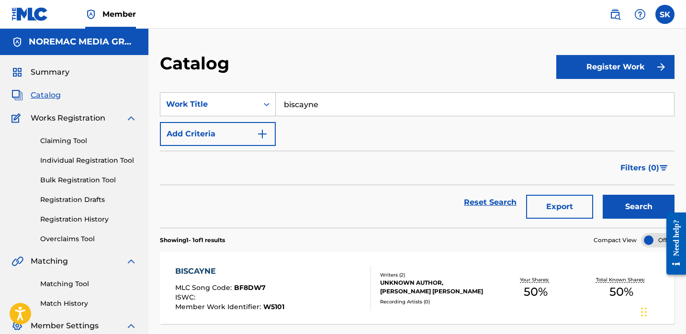
click at [370, 102] on input "biscayne" at bounding box center [475, 104] width 398 height 23
click at [603, 195] on button "Search" at bounding box center [639, 207] width 72 height 24
click at [370, 102] on input "drip on a bih" at bounding box center [475, 104] width 398 height 23
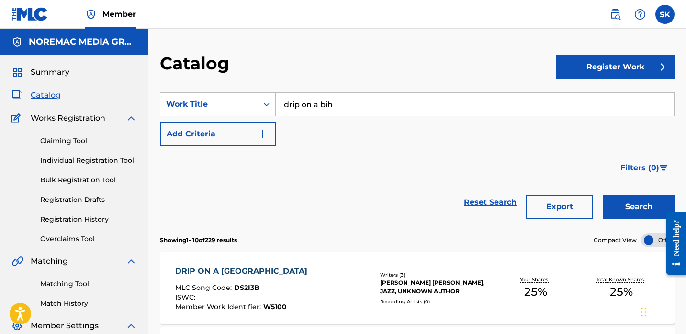
click at [370, 102] on input "drip on a bih" at bounding box center [475, 104] width 398 height 23
type input "lyft trappin"
click at [603, 195] on button "Search" at bounding box center [639, 207] width 72 height 24
click at [373, 103] on input "lyft trappin" at bounding box center [475, 104] width 398 height 23
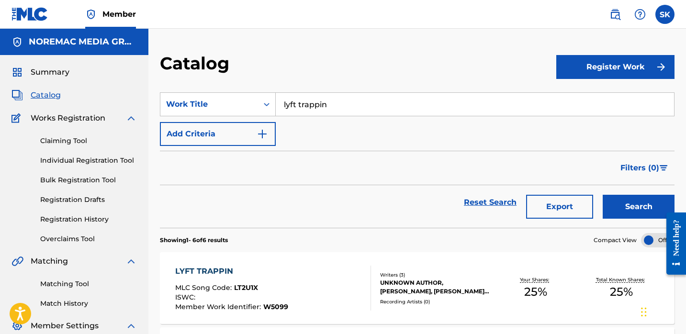
click at [373, 103] on input "lyft trappin" at bounding box center [475, 104] width 398 height 23
click at [181, 120] on div "SearchWithCriteria567acaba-da13-4767-950a-1778e497bf29 Work Title lyft trappin …" at bounding box center [417, 119] width 515 height 54
drag, startPoint x: 206, startPoint y: 108, endPoint x: 206, endPoint y: 113, distance: 4.8
click at [206, 109] on div "Work Title" at bounding box center [209, 104] width 86 height 11
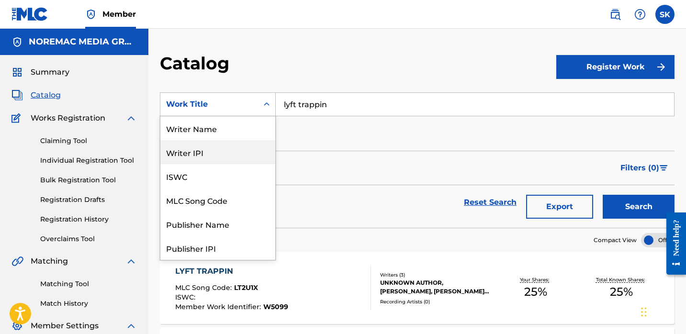
click at [210, 141] on div "Writer IPI" at bounding box center [217, 152] width 115 height 24
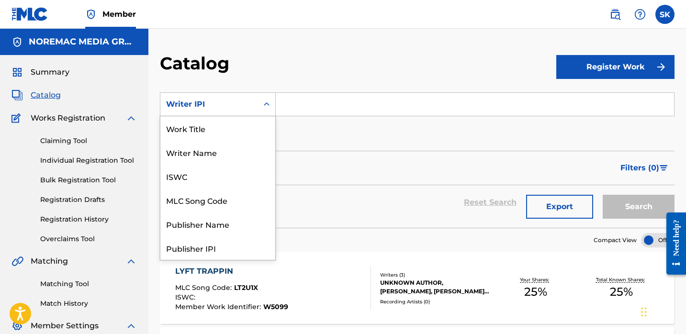
click at [225, 107] on div "Writer IPI" at bounding box center [209, 104] width 86 height 11
click at [210, 132] on div "Work Title" at bounding box center [217, 128] width 115 height 24
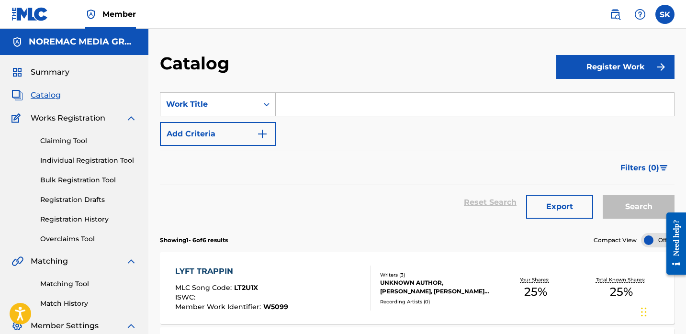
click at [309, 104] on input "Search Form" at bounding box center [475, 104] width 398 height 23
click at [255, 104] on div "Work Title" at bounding box center [209, 104] width 98 height 18
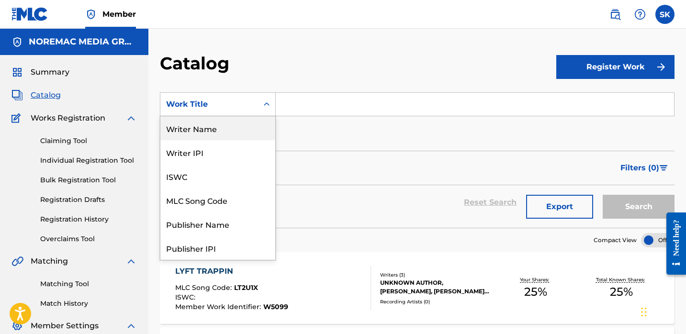
click at [223, 129] on div "Writer Name" at bounding box center [217, 128] width 115 height 24
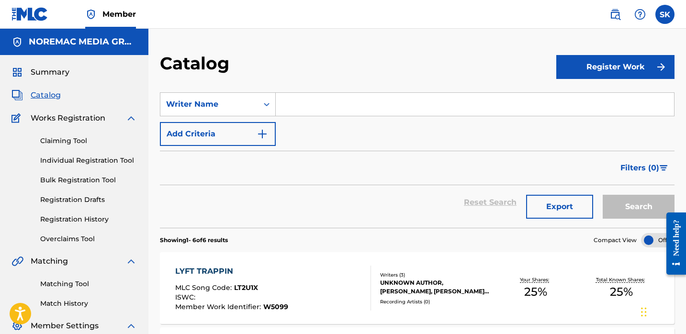
click at [316, 100] on input "Search Form" at bounding box center [475, 104] width 398 height 23
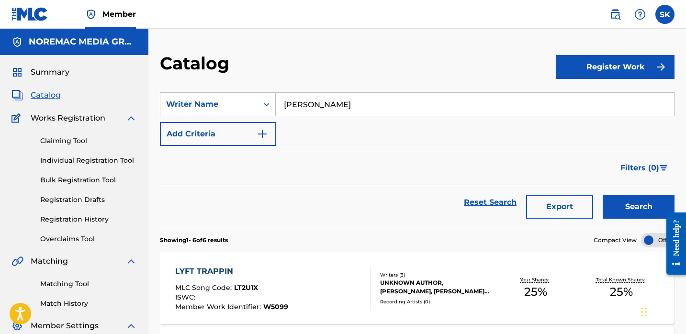
type input "[PERSON_NAME]"
click at [603, 195] on button "Search" at bounding box center [639, 207] width 72 height 24
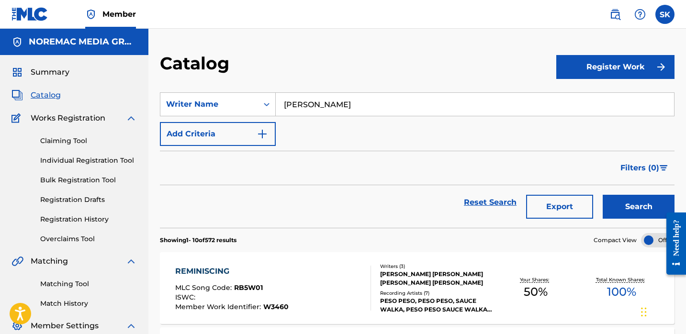
click at [570, 209] on button "Export" at bounding box center [559, 207] width 67 height 24
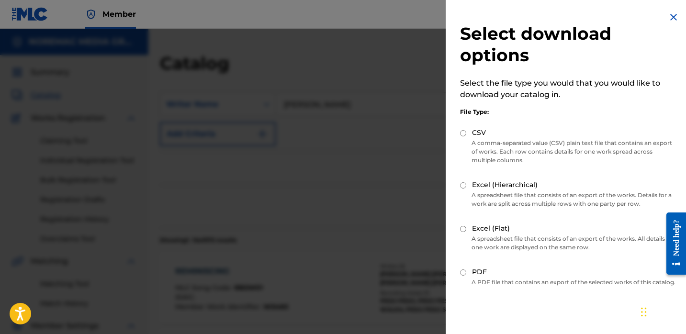
drag, startPoint x: 464, startPoint y: 133, endPoint x: 464, endPoint y: 141, distance: 8.2
click at [464, 133] on input "CSV" at bounding box center [463, 133] width 6 height 6
radio input "true"
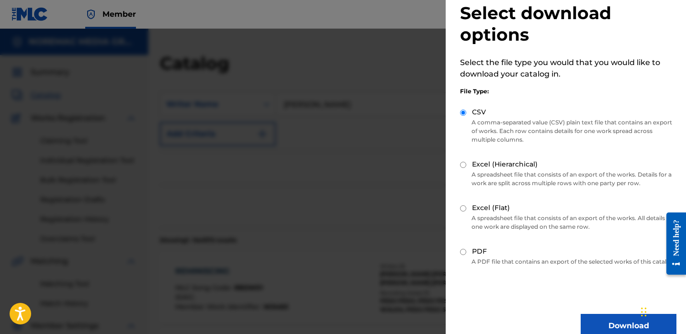
scroll to position [45, 0]
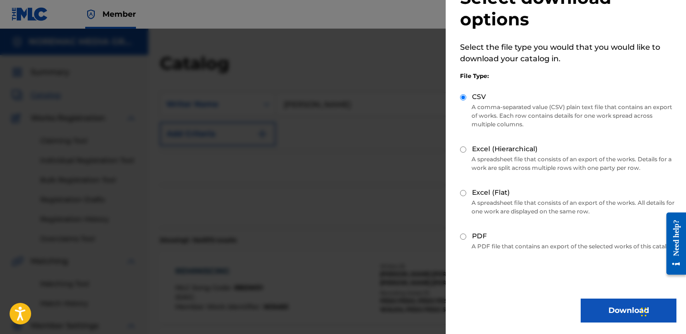
click at [624, 312] on button "Download" at bounding box center [629, 311] width 96 height 24
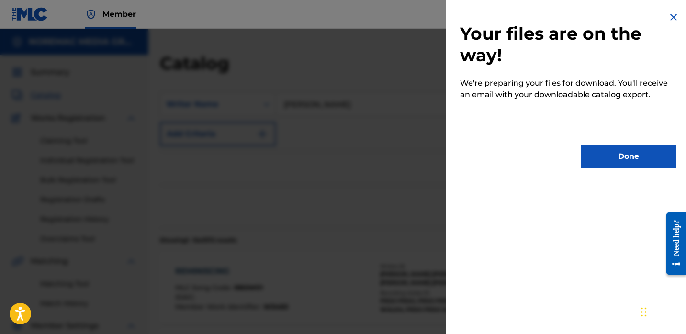
scroll to position [0, 0]
click at [644, 147] on button "Done" at bounding box center [629, 157] width 96 height 24
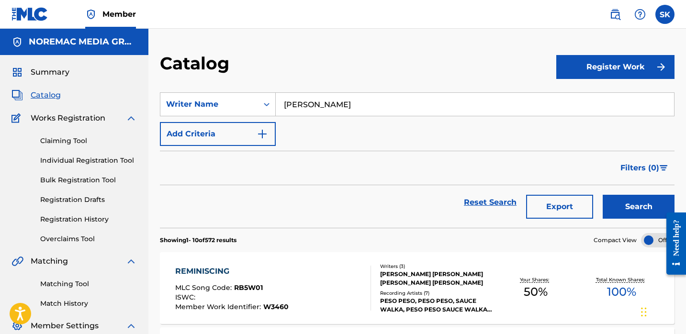
click at [456, 153] on div "Filters ( 0 )" at bounding box center [417, 168] width 515 height 34
click at [443, 136] on div "SearchWithCriteriaf33dd2ca-2a8b-45de-9b3d-934bd7ae5db8 Writer Name [PERSON_NAME…" at bounding box center [417, 119] width 515 height 54
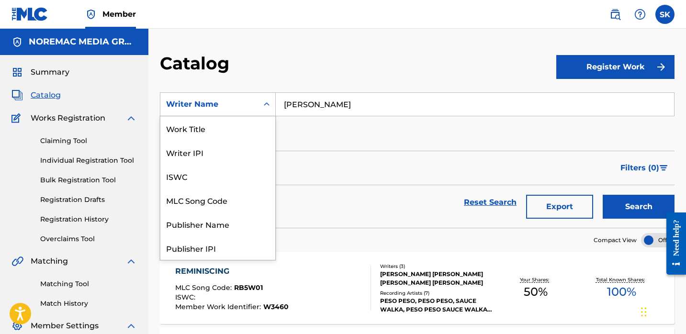
click at [252, 114] on div "Writer Name" at bounding box center [218, 104] width 116 height 24
click at [233, 133] on div "Work Title" at bounding box center [217, 128] width 115 height 24
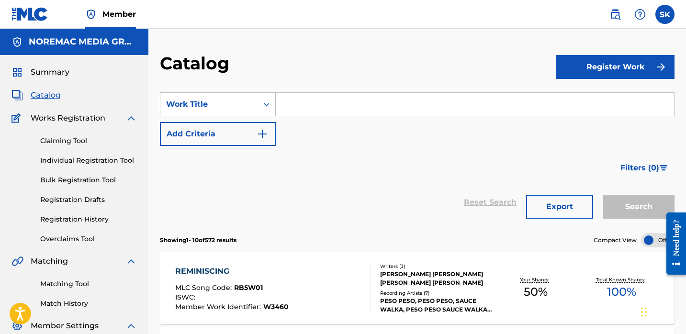
click at [356, 103] on input "Search Form" at bounding box center [475, 104] width 398 height 23
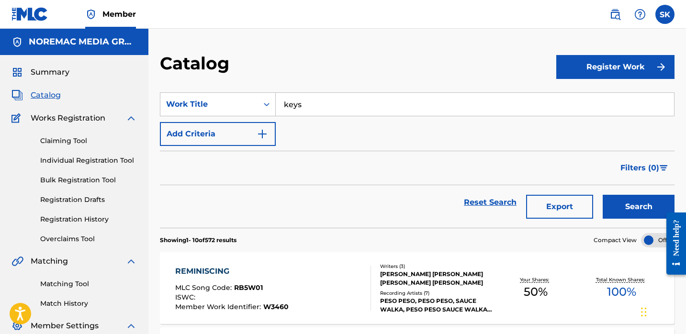
click at [603, 195] on button "Search" at bounding box center [639, 207] width 72 height 24
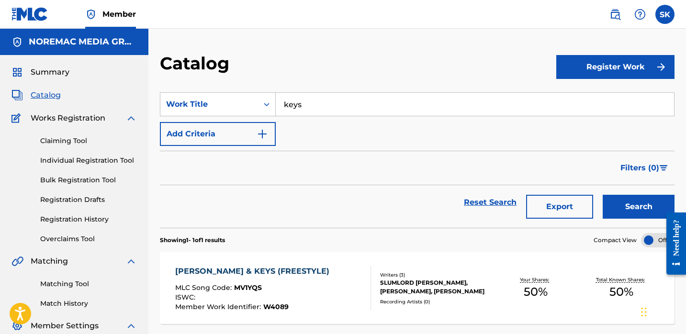
click at [351, 103] on input "keys" at bounding box center [475, 104] width 398 height 23
click at [603, 195] on button "Search" at bounding box center [639, 207] width 72 height 24
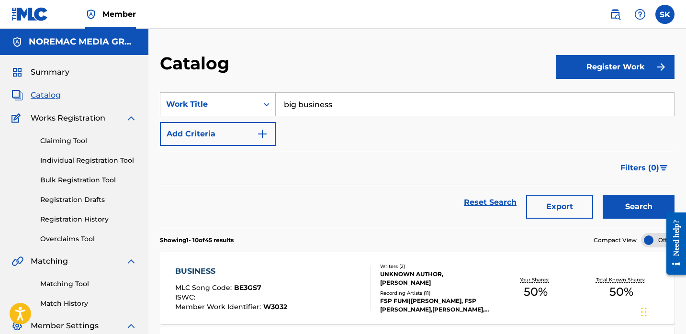
click at [351, 103] on input "big business" at bounding box center [475, 104] width 398 height 23
click at [603, 195] on button "Search" at bounding box center [639, 207] width 72 height 24
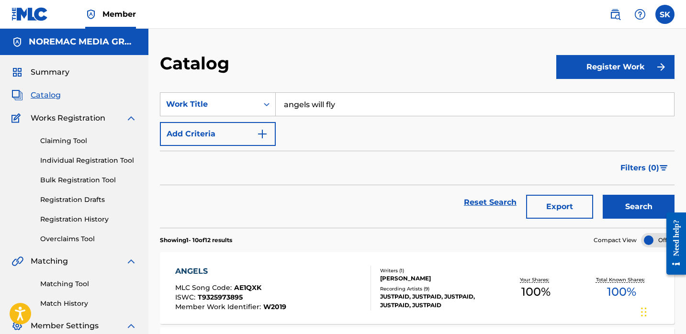
click at [357, 111] on input "angels will fly" at bounding box center [475, 104] width 398 height 23
click at [357, 111] on input "beat it" at bounding box center [475, 104] width 398 height 23
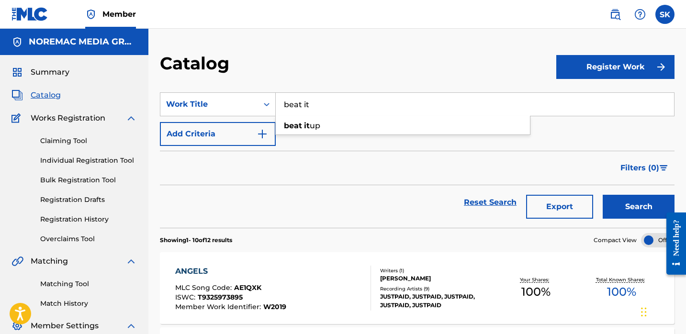
click at [357, 111] on input "beat it" at bounding box center [475, 104] width 398 height 23
type input "beat it"
click at [46, 73] on span "Summary" at bounding box center [50, 72] width 39 height 11
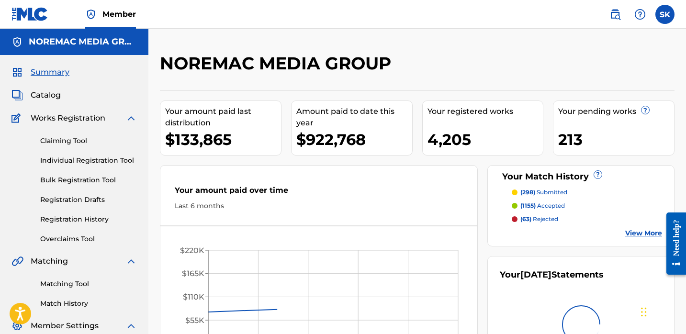
click at [35, 17] on img at bounding box center [29, 14] width 37 height 14
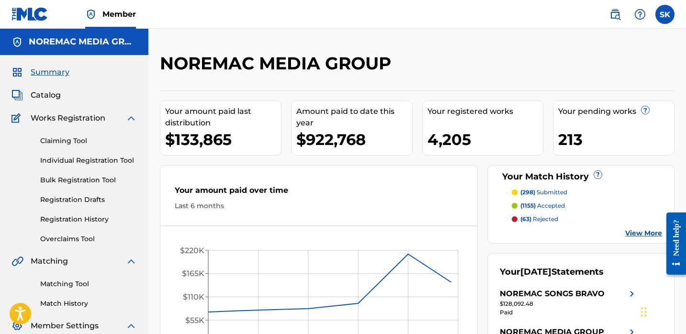
click at [439, 81] on div "NOREMAC MEDIA GROUP Your amount paid last distribution $133,865 Amount paid to …" at bounding box center [417, 233] width 515 height 361
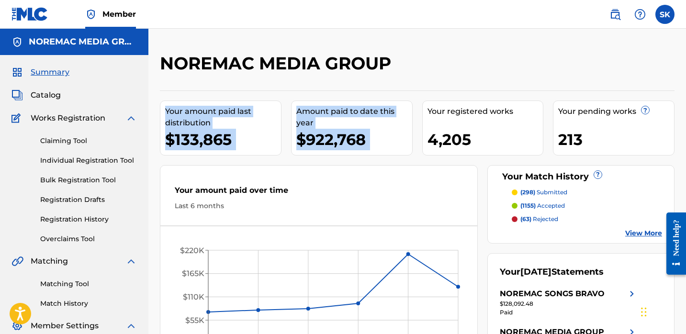
click at [468, 73] on div "NOREMAC MEDIA GROUP" at bounding box center [358, 67] width 396 height 28
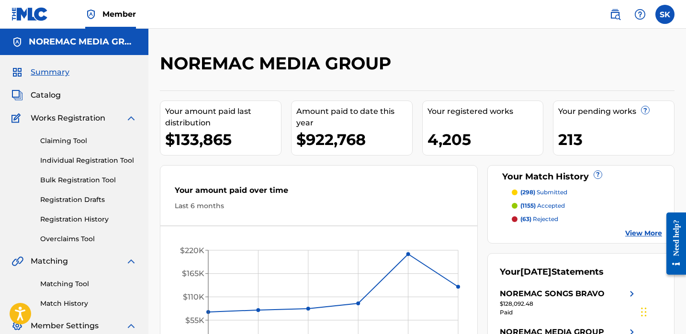
click at [55, 98] on span "Catalog" at bounding box center [46, 95] width 30 height 11
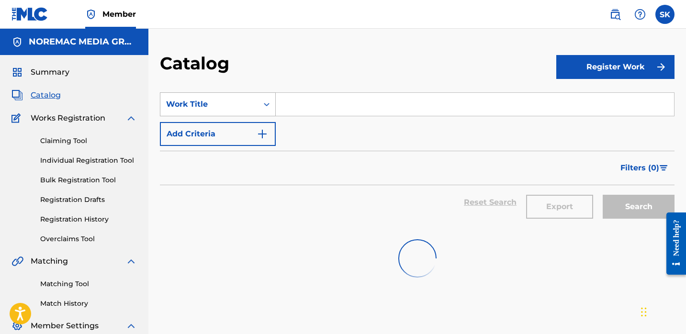
click at [268, 104] on icon "Search Form" at bounding box center [267, 104] width 6 height 3
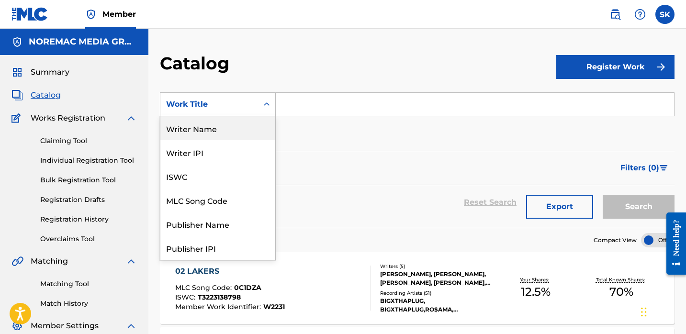
click at [218, 135] on div "Writer Name" at bounding box center [217, 128] width 115 height 24
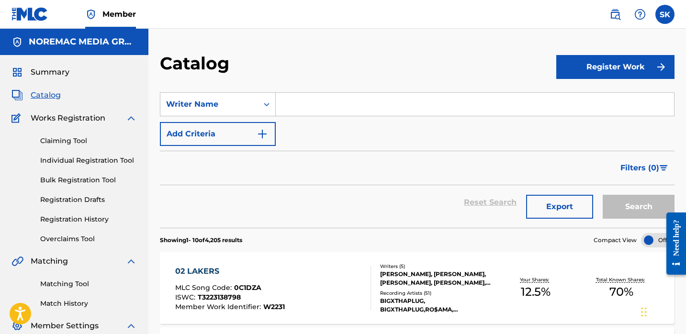
drag, startPoint x: 255, startPoint y: 119, endPoint x: 290, endPoint y: 110, distance: 36.1
click at [292, 104] on input "Search Form" at bounding box center [475, 104] width 398 height 23
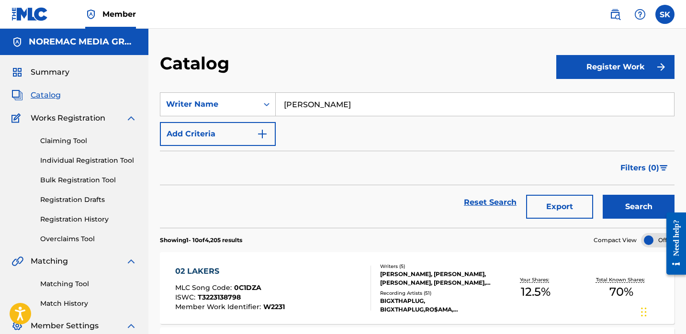
type input "[PERSON_NAME]"
click at [603, 195] on button "Search" at bounding box center [639, 207] width 72 height 24
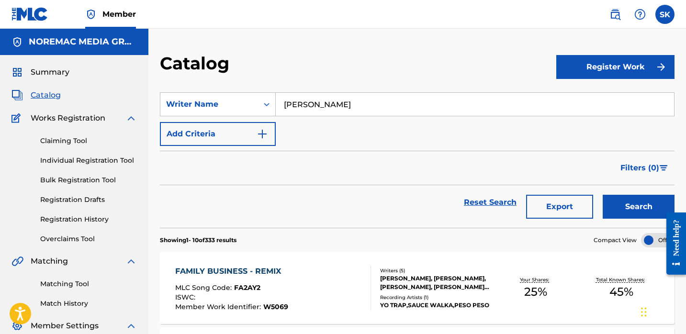
click at [348, 81] on section "SearchWithCriteria9f31374a-8bb3-4352-a21f-15bf24fc81d0 Writer Name [PERSON_NAME…" at bounding box center [417, 154] width 515 height 147
click at [344, 99] on input "[PERSON_NAME]" at bounding box center [475, 104] width 398 height 23
click at [344, 100] on input "[PERSON_NAME]" at bounding box center [475, 104] width 398 height 23
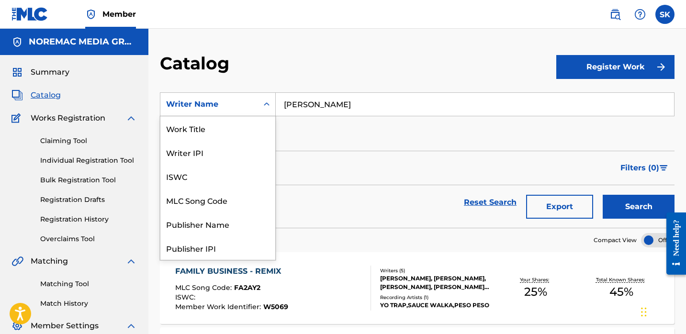
click at [226, 109] on div "Writer Name" at bounding box center [209, 104] width 86 height 11
click at [220, 132] on div "Work Title" at bounding box center [217, 128] width 115 height 24
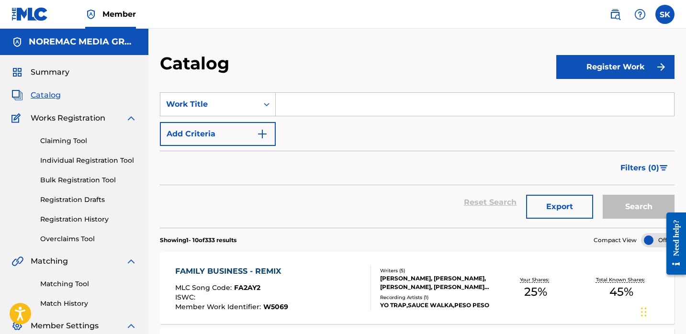
click at [321, 105] on input "Search Form" at bounding box center [475, 104] width 398 height 23
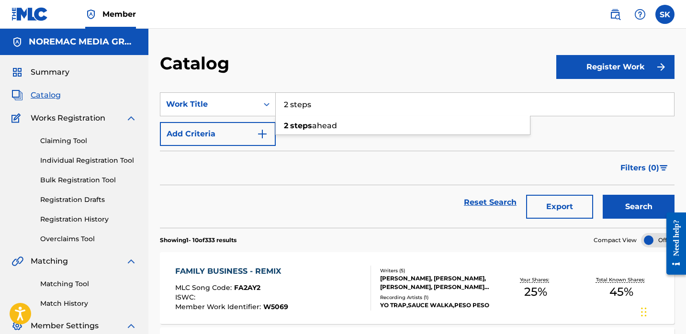
click at [603, 195] on button "Search" at bounding box center [639, 207] width 72 height 24
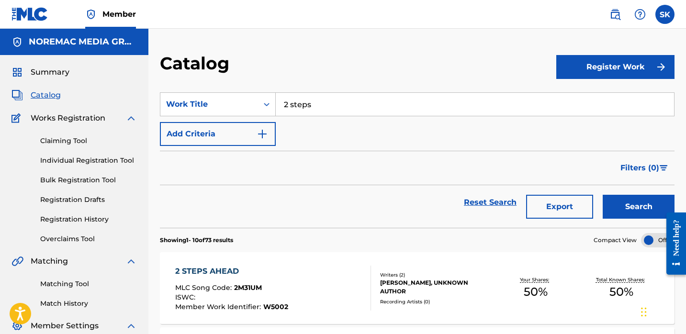
click at [346, 158] on div "Filters ( 0 )" at bounding box center [417, 168] width 515 height 34
click at [382, 112] on input "2 steps" at bounding box center [475, 104] width 398 height 23
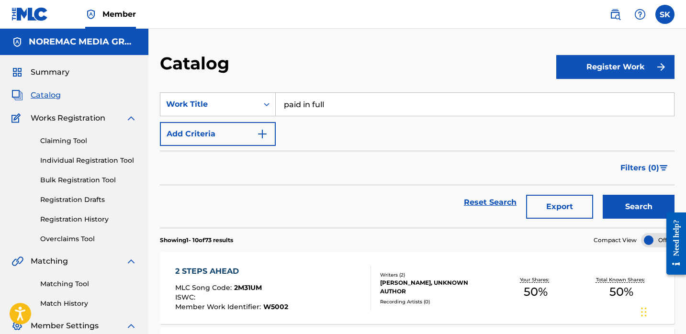
click at [603, 195] on button "Search" at bounding box center [639, 207] width 72 height 24
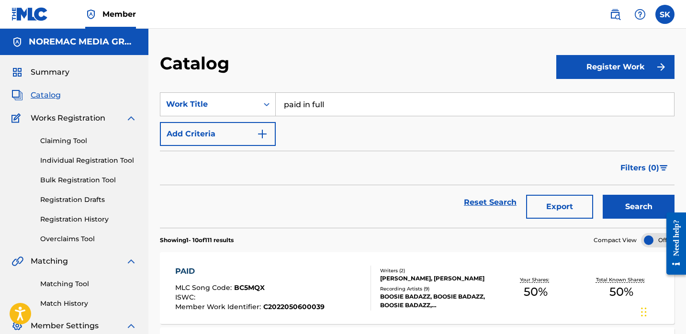
click at [342, 109] on input "paid in full" at bounding box center [475, 104] width 398 height 23
click at [603, 195] on button "Search" at bounding box center [639, 207] width 72 height 24
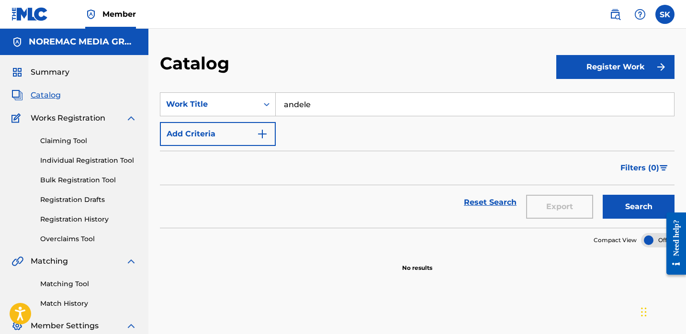
click at [342, 109] on input "andele" at bounding box center [475, 104] width 398 height 23
click at [603, 195] on button "Search" at bounding box center [639, 207] width 72 height 24
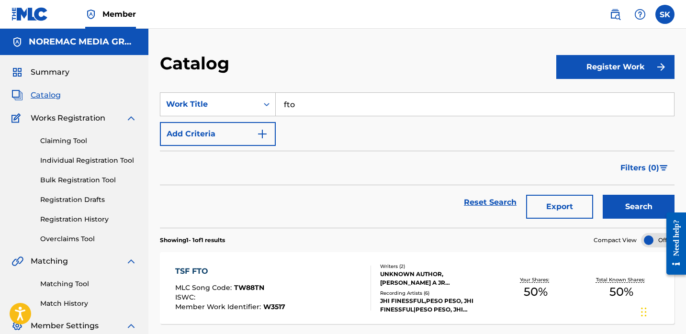
click at [348, 111] on input "fto" at bounding box center [475, 104] width 398 height 23
click at [341, 138] on div "famous" at bounding box center [403, 143] width 254 height 17
click at [639, 211] on button "Search" at bounding box center [639, 207] width 72 height 24
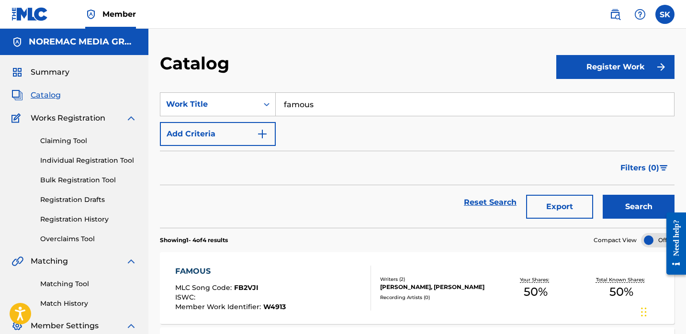
click at [350, 112] on input "famous" at bounding box center [475, 104] width 398 height 23
click at [603, 195] on button "Search" at bounding box center [639, 207] width 72 height 24
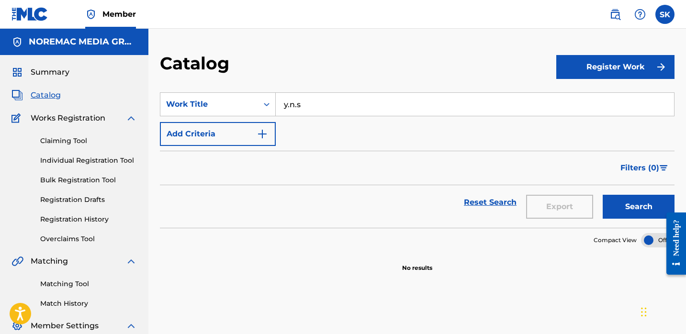
click at [351, 111] on input "y.n.s" at bounding box center [475, 104] width 398 height 23
click at [603, 195] on button "Search" at bounding box center [639, 207] width 72 height 24
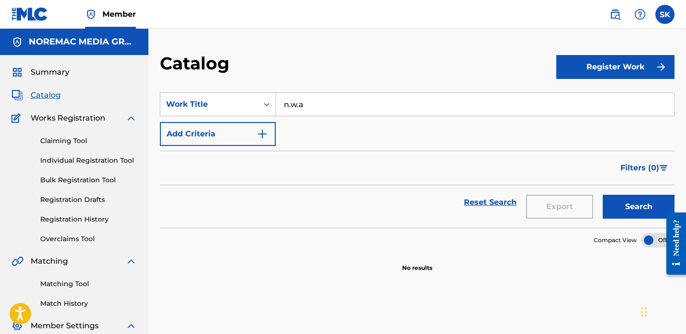
click at [352, 110] on input "n.w.a" at bounding box center [475, 104] width 398 height 23
click at [603, 195] on button "Search" at bounding box center [639, 207] width 72 height 24
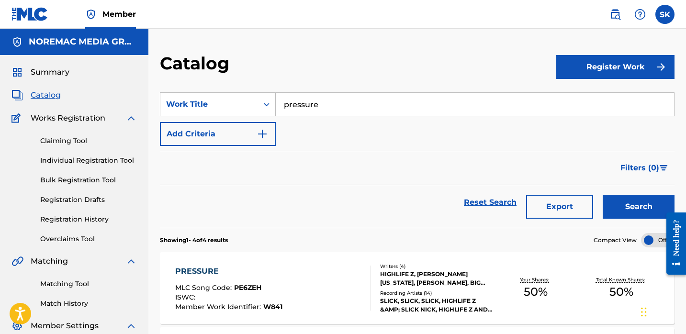
click at [305, 103] on input "pressure" at bounding box center [475, 104] width 398 height 23
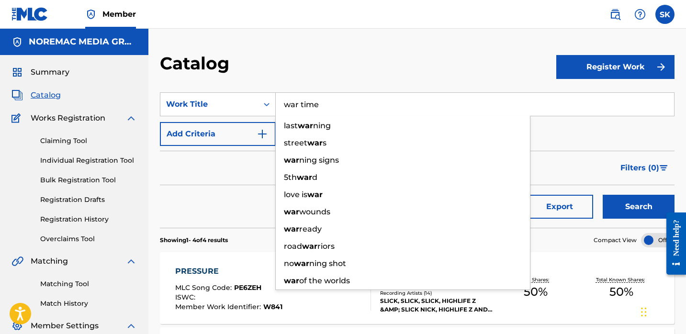
click at [603, 195] on button "Search" at bounding box center [639, 207] width 72 height 24
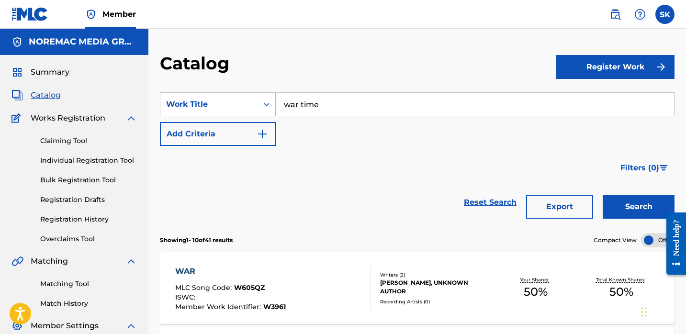
click at [312, 113] on input "war time" at bounding box center [475, 104] width 398 height 23
click at [312, 112] on input "war time" at bounding box center [475, 104] width 398 height 23
click at [603, 195] on button "Search" at bounding box center [639, 207] width 72 height 24
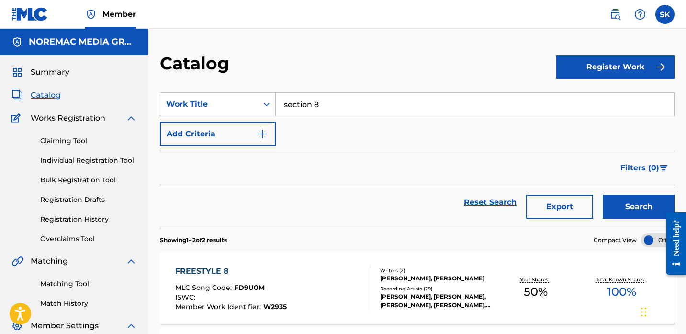
click at [312, 112] on input "section 8" at bounding box center [475, 104] width 398 height 23
click at [603, 195] on button "Search" at bounding box center [639, 207] width 72 height 24
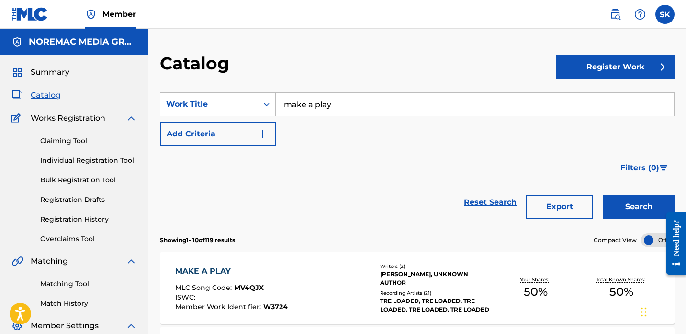
click at [343, 132] on div "SearchWithCriteria348fb25a-9f7b-4ca3-b0d9-01f6f95f2b7a Work Title make a play A…" at bounding box center [417, 119] width 515 height 54
click at [330, 112] on input "make a play" at bounding box center [475, 104] width 398 height 23
click at [603, 195] on button "Search" at bounding box center [639, 207] width 72 height 24
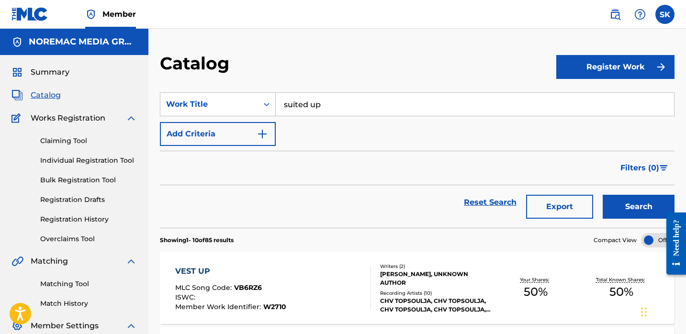
click at [342, 106] on input "suited up" at bounding box center [475, 104] width 398 height 23
click at [603, 195] on button "Search" at bounding box center [639, 207] width 72 height 24
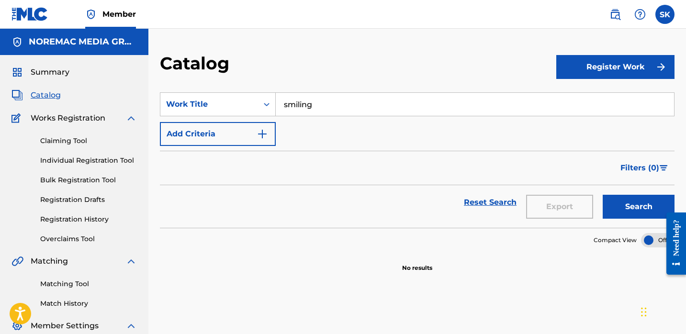
click at [342, 106] on input "smiling" at bounding box center [475, 104] width 398 height 23
click at [603, 195] on button "Search" at bounding box center [639, 207] width 72 height 24
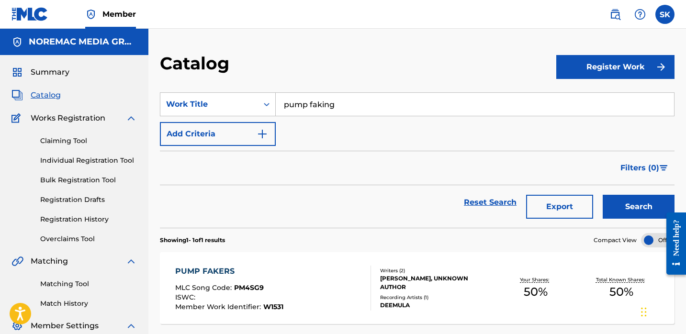
click at [326, 90] on section "SearchWithCriteria348fb25a-9f7b-4ca3-b0d9-01f6f95f2b7a Work Title pump faking A…" at bounding box center [417, 154] width 515 height 147
click at [330, 99] on input "pump faking" at bounding box center [475, 104] width 398 height 23
click at [603, 195] on button "Search" at bounding box center [639, 207] width 72 height 24
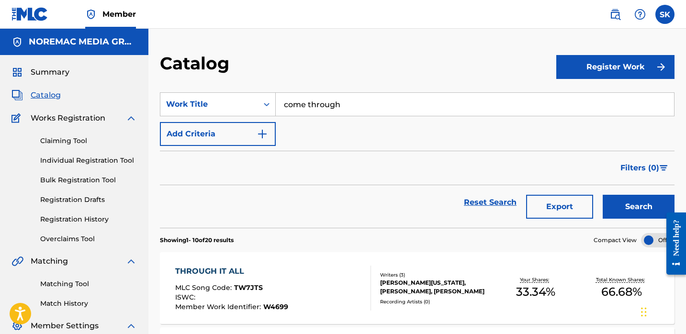
click at [358, 121] on div "SearchWithCriteria348fb25a-9f7b-4ca3-b0d9-01f6f95f2b7a Work Title come through …" at bounding box center [417, 119] width 515 height 54
click at [359, 105] on input "come through" at bounding box center [475, 104] width 398 height 23
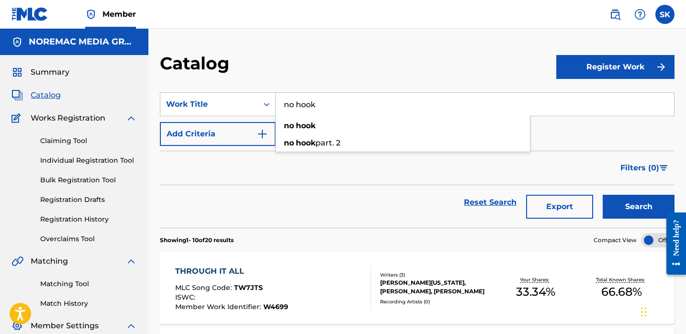
type input "no hook"
click at [603, 195] on button "Search" at bounding box center [639, 207] width 72 height 24
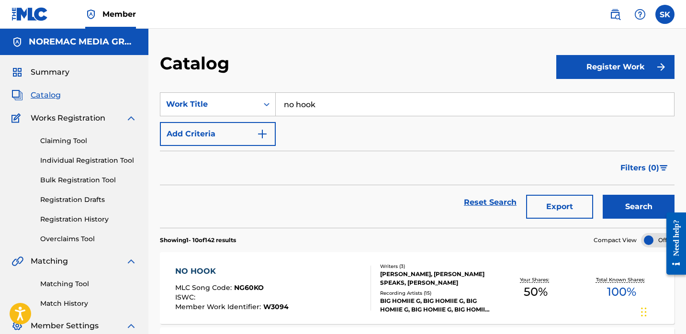
click at [392, 108] on input "no hook" at bounding box center [475, 104] width 398 height 23
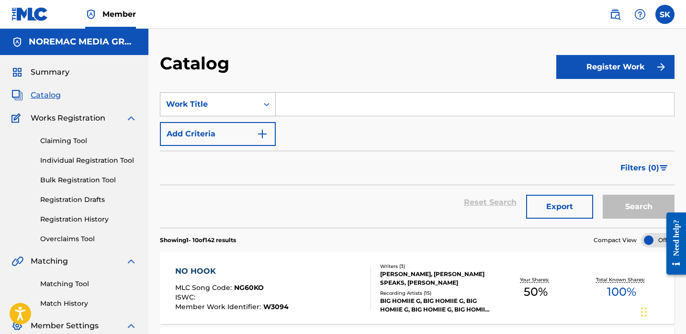
click at [221, 105] on div "Work Title" at bounding box center [209, 104] width 86 height 11
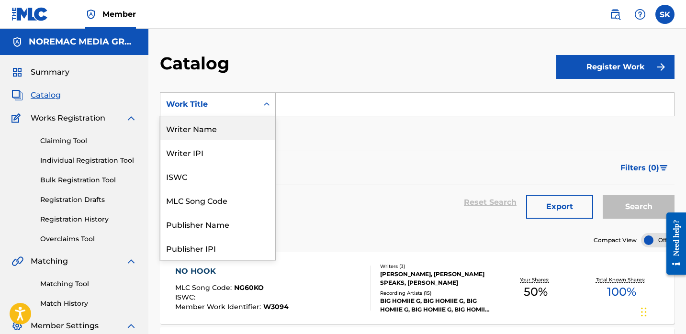
click at [221, 134] on div "Writer Name" at bounding box center [217, 128] width 115 height 24
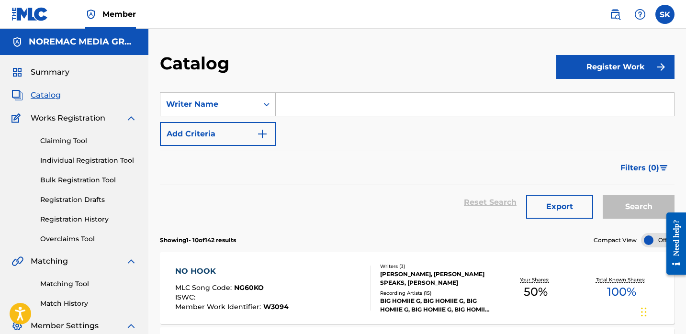
click at [347, 107] on input "Search Form" at bounding box center [475, 104] width 398 height 23
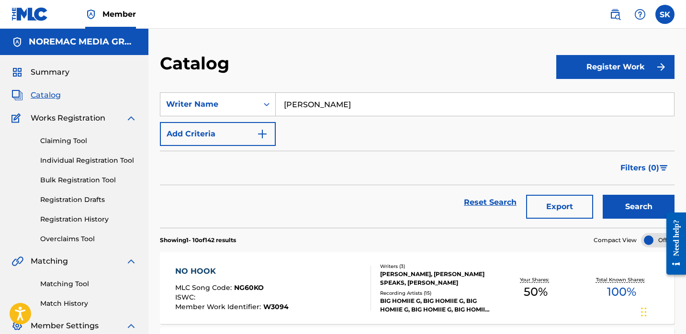
type input "[PERSON_NAME]"
click at [603, 195] on button "Search" at bounding box center [639, 207] width 72 height 24
click at [296, 127] on div "SearchWithCriteriaa6c63211-bf9c-477f-8180-08a8f4e308bd Writer Name [PERSON_NAME…" at bounding box center [417, 119] width 515 height 54
click at [570, 212] on button "Export" at bounding box center [559, 207] width 67 height 24
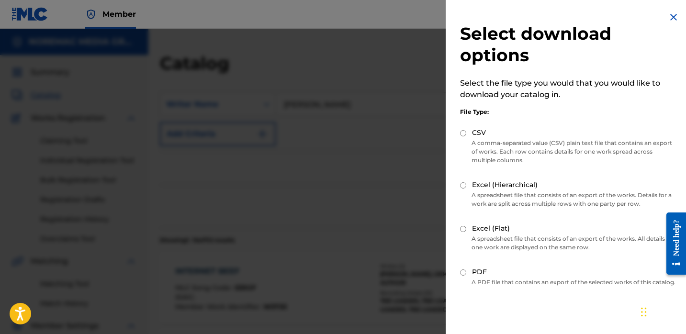
click at [481, 134] on label "CSV" at bounding box center [479, 133] width 14 height 10
click at [466, 134] on input "CSV" at bounding box center [463, 133] width 6 height 6
radio input "true"
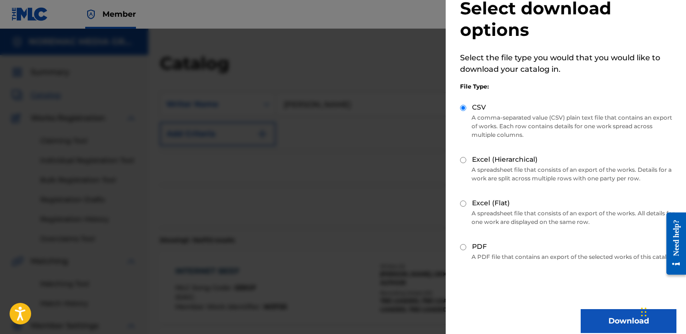
scroll to position [45, 0]
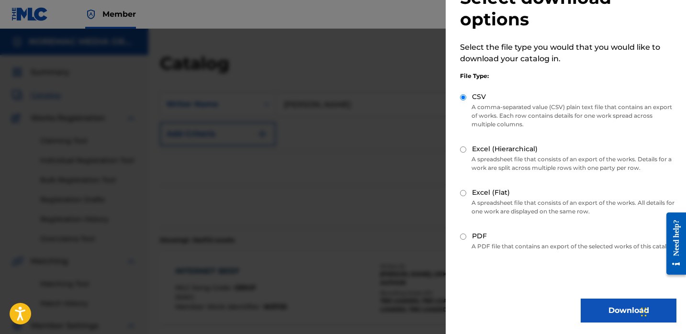
click at [617, 308] on button "Download" at bounding box center [629, 311] width 96 height 24
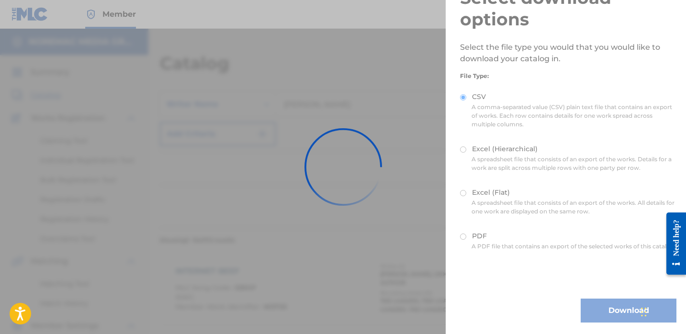
scroll to position [0, 0]
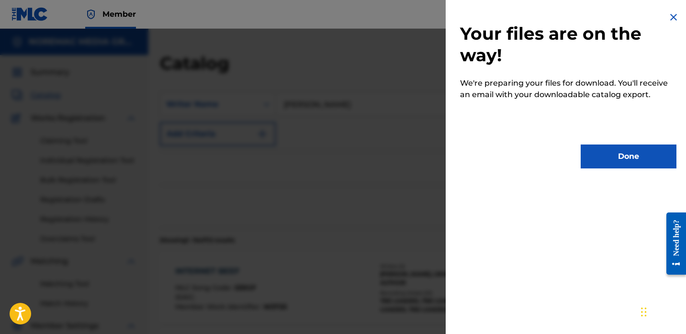
click at [620, 163] on button "Done" at bounding box center [629, 157] width 96 height 24
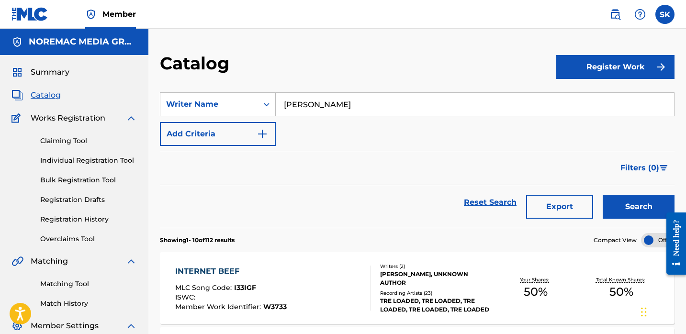
click at [468, 70] on div "Catalog" at bounding box center [358, 67] width 396 height 28
click at [279, 112] on input "[PERSON_NAME]" at bounding box center [475, 104] width 398 height 23
click at [263, 113] on div "Search Form" at bounding box center [266, 104] width 17 height 23
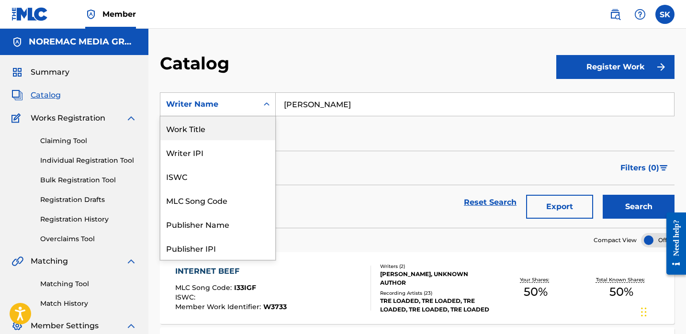
click at [221, 134] on div "Work Title" at bounding box center [217, 128] width 115 height 24
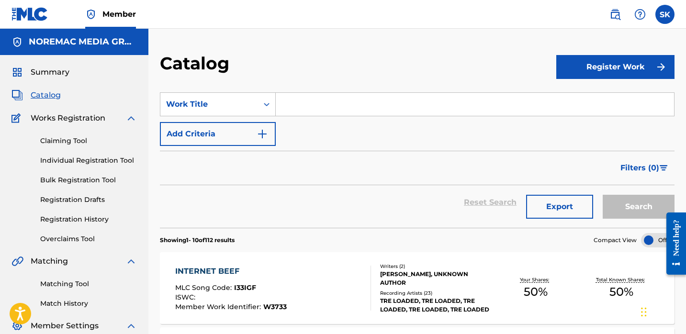
click at [359, 102] on input "Search Form" at bounding box center [475, 104] width 398 height 23
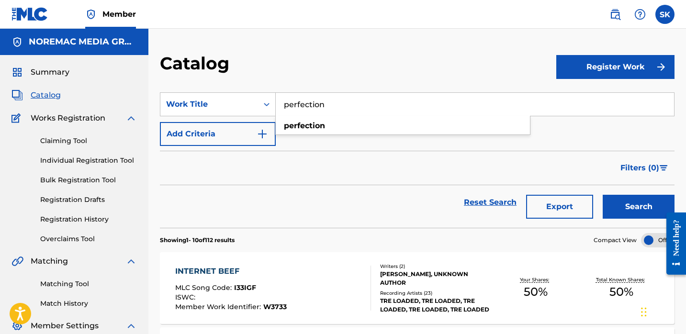
click at [603, 195] on button "Search" at bounding box center [639, 207] width 72 height 24
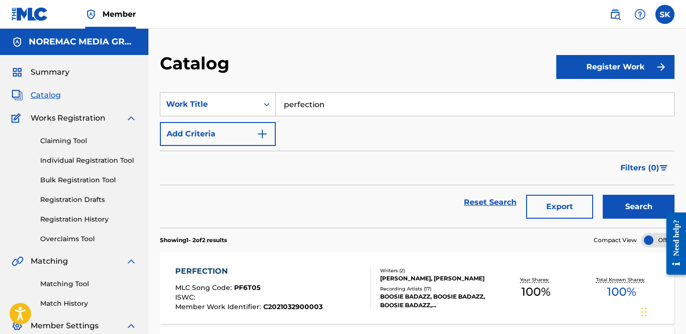
click at [673, 94] on input "perfection" at bounding box center [475, 104] width 398 height 23
click at [388, 103] on input "perfection" at bounding box center [475, 104] width 398 height 23
click at [387, 103] on input "perfection" at bounding box center [475, 104] width 398 height 23
click at [603, 195] on button "Search" at bounding box center [639, 207] width 72 height 24
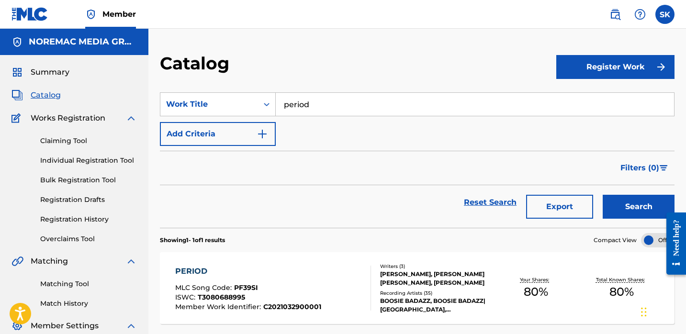
click at [320, 104] on input "period" at bounding box center [475, 104] width 398 height 23
click at [603, 195] on button "Search" at bounding box center [639, 207] width 72 height 24
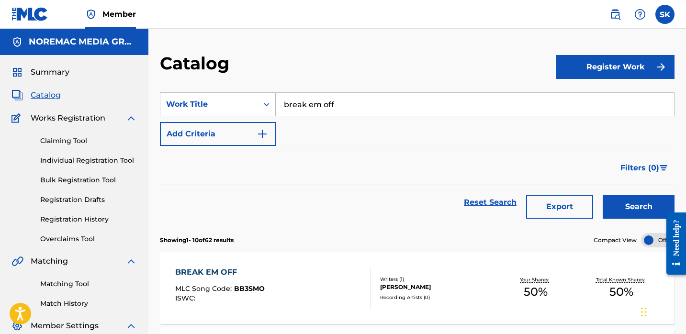
click at [297, 98] on input "break em off" at bounding box center [475, 104] width 398 height 23
click at [298, 99] on input "break em off" at bounding box center [475, 104] width 398 height 23
click at [299, 100] on input "break em off" at bounding box center [475, 104] width 398 height 23
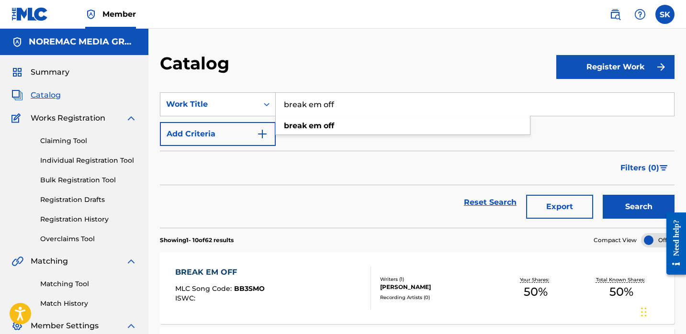
click at [299, 100] on input "break em off" at bounding box center [475, 104] width 398 height 23
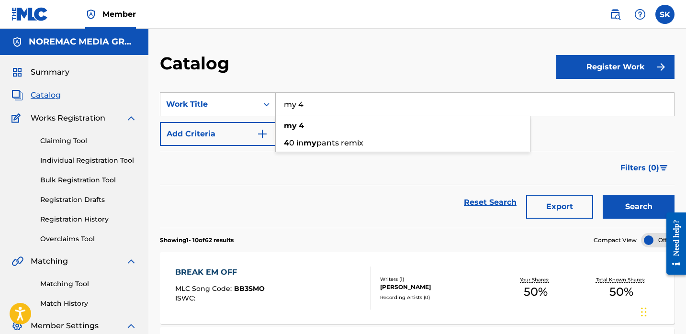
click at [603, 195] on button "Search" at bounding box center [639, 207] width 72 height 24
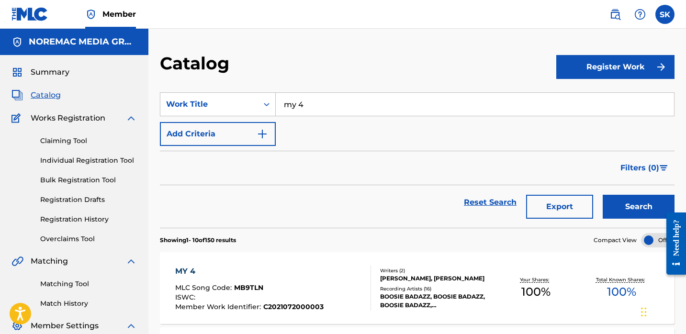
click at [367, 108] on input "my 4" at bounding box center [475, 104] width 398 height 23
click at [603, 195] on button "Search" at bounding box center [639, 207] width 72 height 24
click at [367, 108] on input "stand off" at bounding box center [475, 104] width 398 height 23
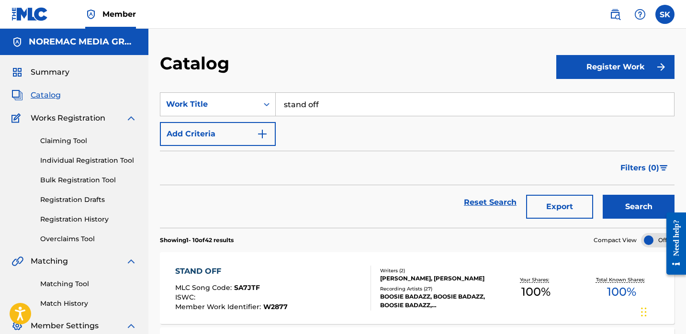
click at [367, 108] on input "stand off" at bounding box center [475, 104] width 398 height 23
click at [603, 195] on button "Search" at bounding box center [639, 207] width 72 height 24
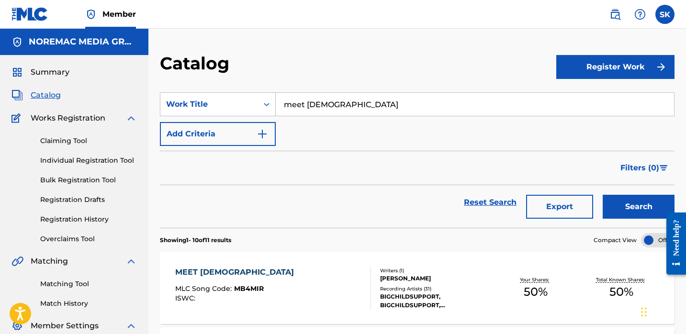
click at [367, 108] on input "meet [DEMOGRAPHIC_DATA]" at bounding box center [475, 104] width 398 height 23
click at [350, 105] on input "meet [DEMOGRAPHIC_DATA]" at bounding box center [475, 104] width 398 height 23
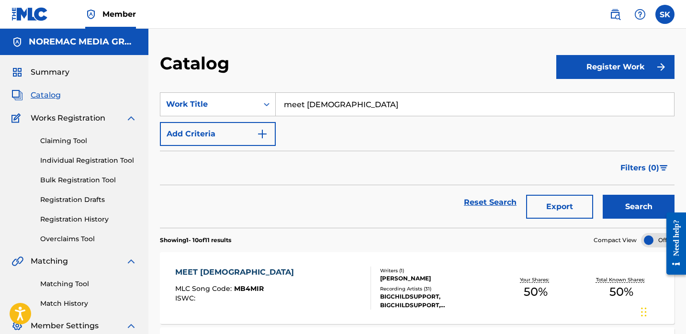
click at [350, 105] on input "meet [DEMOGRAPHIC_DATA]" at bounding box center [475, 104] width 398 height 23
click at [603, 195] on button "Search" at bounding box center [639, 207] width 72 height 24
click at [350, 105] on input "[GEOGRAPHIC_DATA]" at bounding box center [475, 104] width 398 height 23
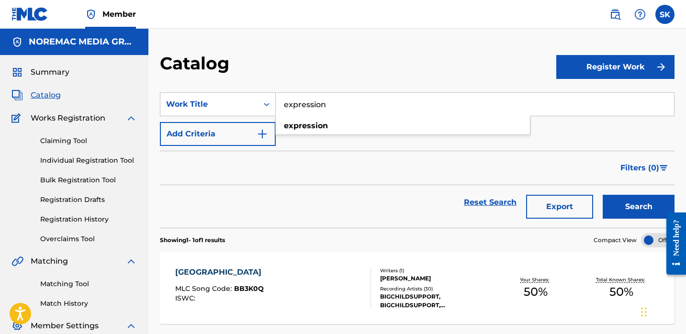
click at [603, 195] on button "Search" at bounding box center [639, 207] width 72 height 24
click at [350, 105] on input "expression" at bounding box center [475, 104] width 398 height 23
click at [603, 195] on button "Search" at bounding box center [639, 207] width 72 height 24
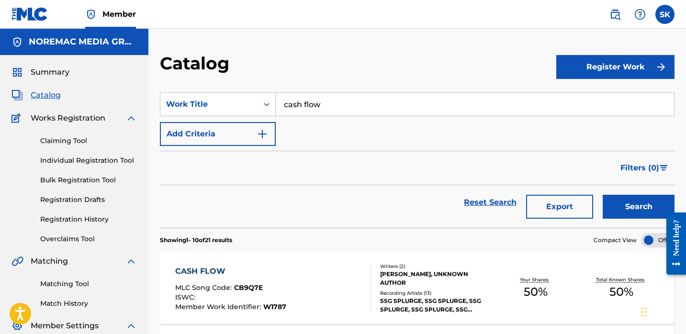
click at [350, 105] on input "cash flow" at bounding box center [475, 104] width 398 height 23
click at [603, 195] on button "Search" at bounding box center [639, 207] width 72 height 24
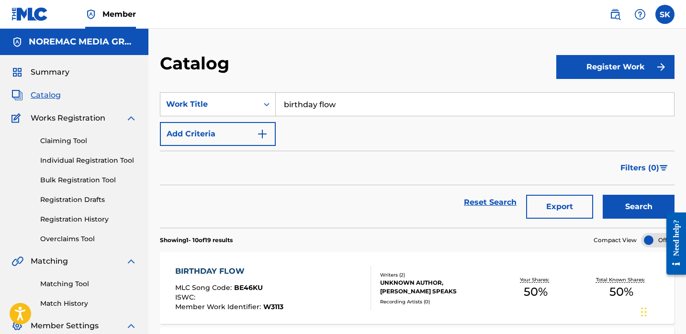
click at [337, 99] on input "birthday flow" at bounding box center [475, 104] width 398 height 23
click at [603, 195] on button "Search" at bounding box center [639, 207] width 72 height 24
click at [337, 99] on input "ssg flow" at bounding box center [475, 104] width 398 height 23
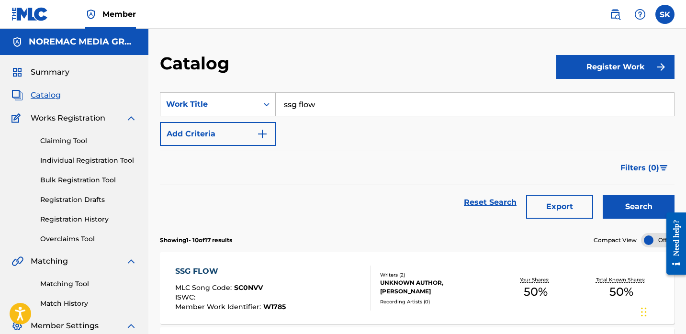
click at [337, 99] on input "ssg flow" at bounding box center [475, 104] width 398 height 23
click at [603, 195] on button "Search" at bounding box center [639, 207] width 72 height 24
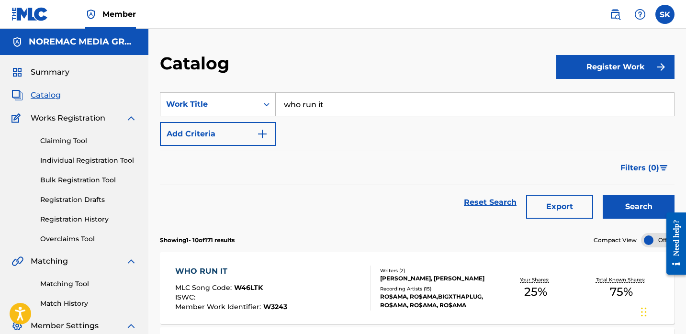
click at [328, 100] on input "who run it" at bounding box center [475, 104] width 398 height 23
click at [603, 195] on button "Search" at bounding box center [639, 207] width 72 height 24
click at [328, 100] on input "kodak" at bounding box center [475, 104] width 398 height 23
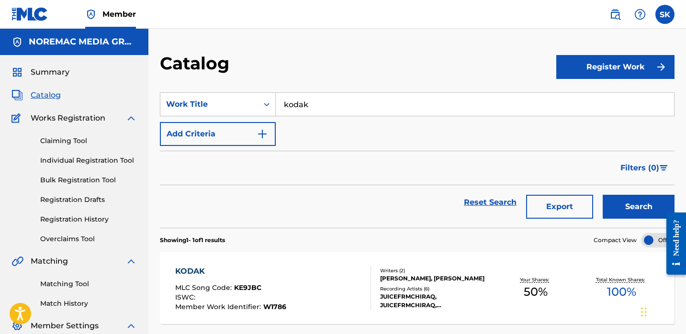
click at [328, 100] on input "kodak" at bounding box center [475, 104] width 398 height 23
click at [603, 195] on button "Search" at bounding box center [639, 207] width 72 height 24
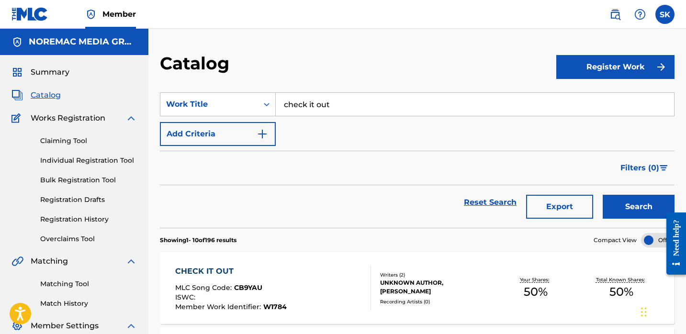
click at [328, 100] on input "check it out" at bounding box center [475, 104] width 398 height 23
click at [603, 195] on button "Search" at bounding box center [639, 207] width 72 height 24
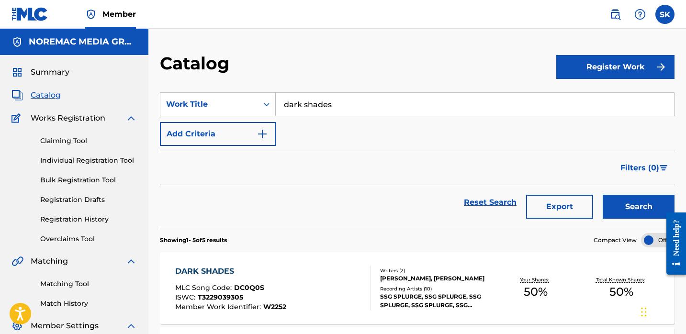
click at [328, 100] on input "dark shades" at bounding box center [475, 104] width 398 height 23
click at [603, 195] on button "Search" at bounding box center [639, 207] width 72 height 24
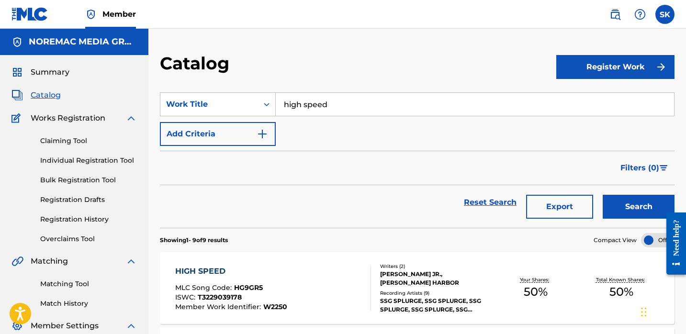
click at [328, 100] on input "high speed" at bounding box center [475, 104] width 398 height 23
click at [603, 195] on button "Search" at bounding box center [639, 207] width 72 height 24
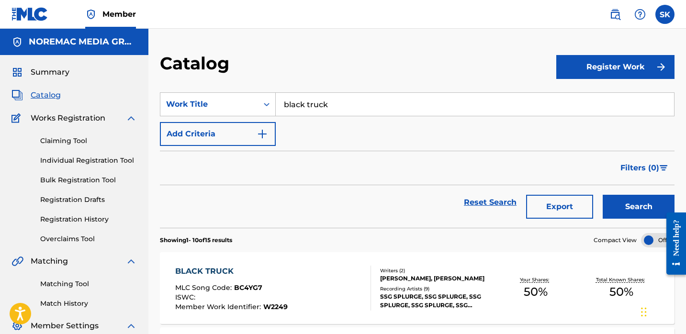
click at [328, 100] on input "black truck" at bounding box center [475, 104] width 398 height 23
click at [603, 195] on button "Search" at bounding box center [639, 207] width 72 height 24
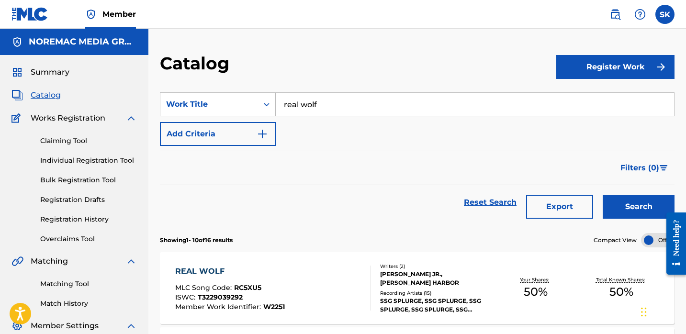
click at [328, 100] on input "real wolf" at bounding box center [475, 104] width 398 height 23
click at [603, 195] on button "Search" at bounding box center [639, 207] width 72 height 24
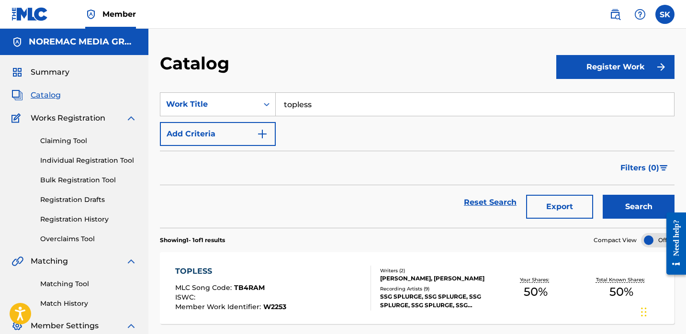
click at [328, 100] on input "topless" at bounding box center [475, 104] width 398 height 23
click at [603, 195] on button "Search" at bounding box center [639, 207] width 72 height 24
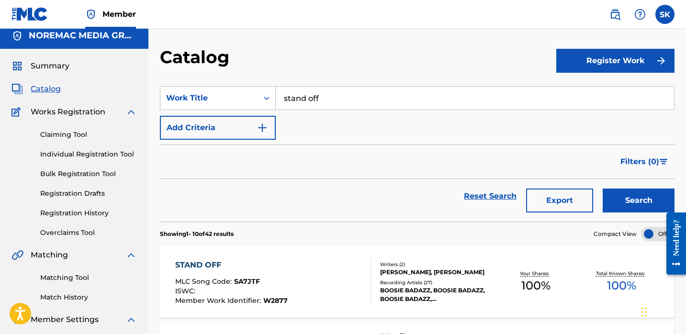
scroll to position [15, 0]
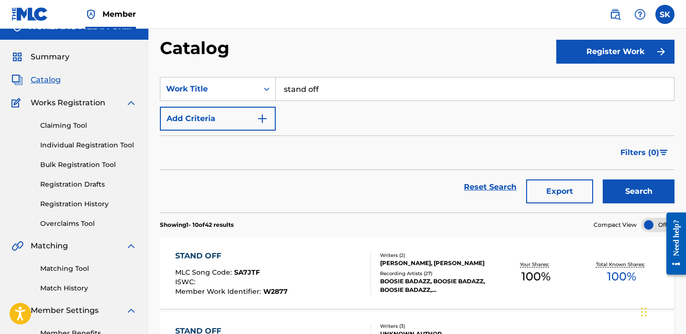
click at [353, 89] on input "stand off" at bounding box center [475, 89] width 398 height 23
type input "on that level"
click at [603, 180] on button "Search" at bounding box center [639, 192] width 72 height 24
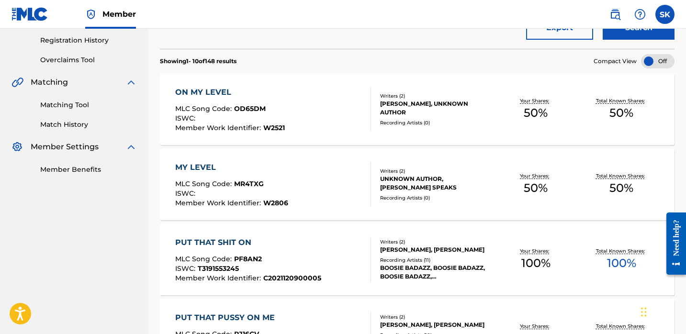
scroll to position [0, 0]
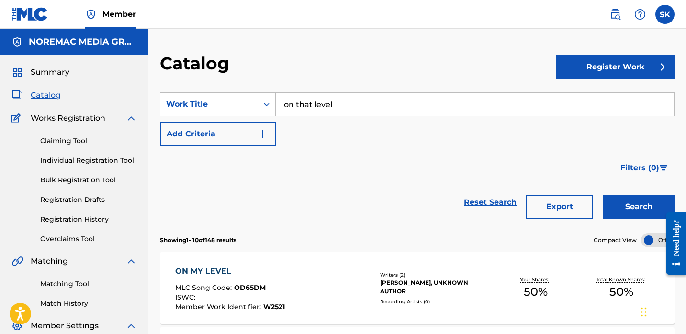
click at [121, 156] on link "Individual Registration Tool" at bounding box center [88, 161] width 97 height 10
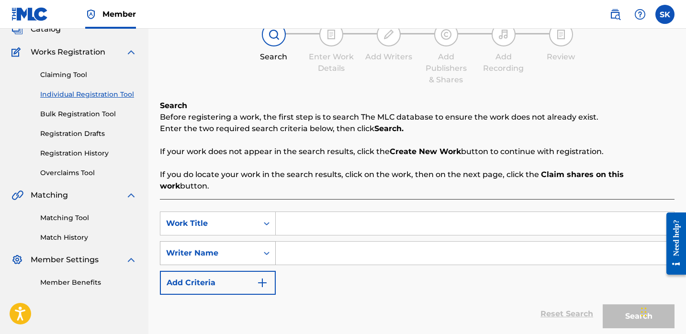
scroll to position [86, 0]
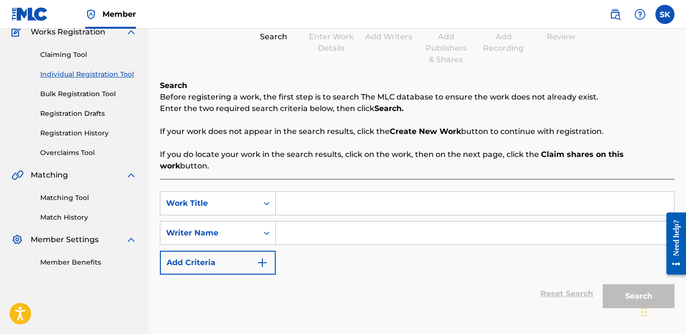
click at [330, 192] on input "Search Form" at bounding box center [475, 203] width 398 height 23
type input "stand off remix"
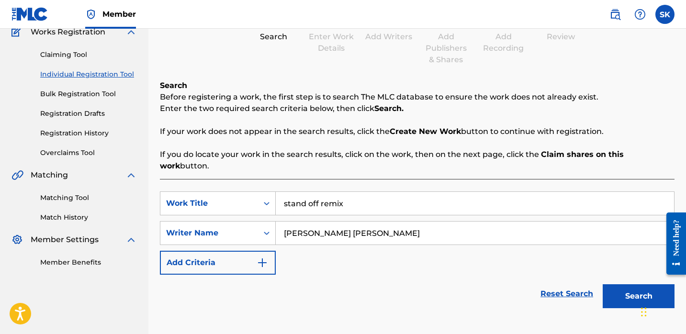
click at [603, 284] on button "Search" at bounding box center [639, 296] width 72 height 24
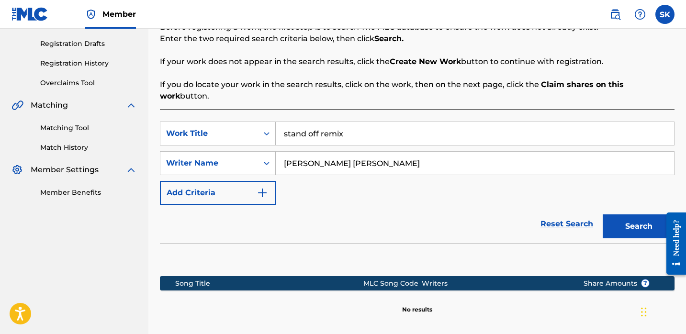
scroll to position [166, 0]
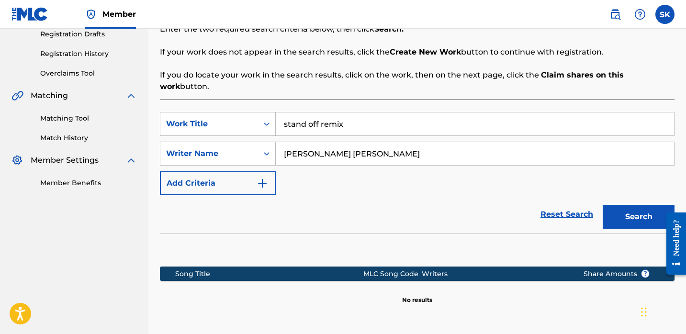
click at [350, 145] on input "[PERSON_NAME] [PERSON_NAME]" at bounding box center [475, 153] width 398 height 23
type input "[PERSON_NAME]"
click at [603, 205] on button "Search" at bounding box center [639, 217] width 72 height 24
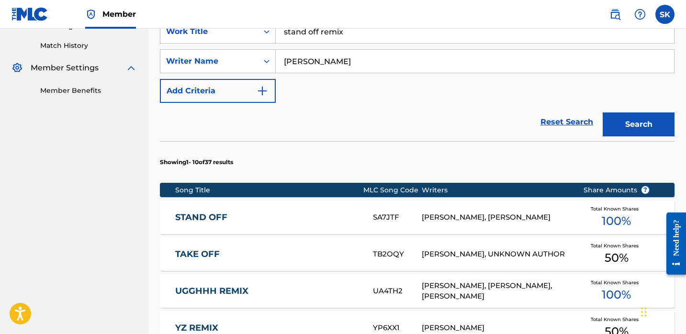
scroll to position [206, 0]
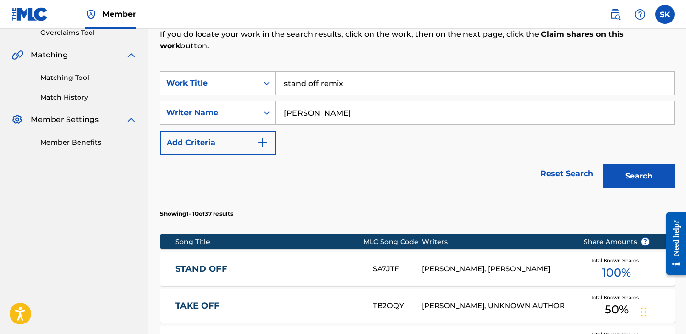
click at [331, 106] on input "[PERSON_NAME]" at bounding box center [475, 113] width 398 height 23
click at [331, 105] on input "[PERSON_NAME]" at bounding box center [475, 113] width 398 height 23
click at [330, 78] on input "stand off remix" at bounding box center [475, 83] width 398 height 23
click at [329, 82] on input "stand off remix" at bounding box center [475, 83] width 398 height 23
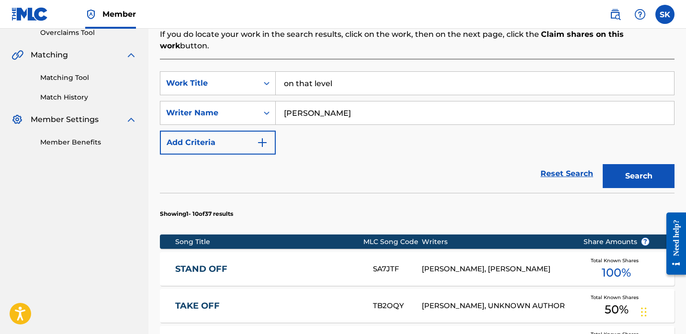
type input "on that level"
click at [603, 164] on button "Search" at bounding box center [639, 176] width 72 height 24
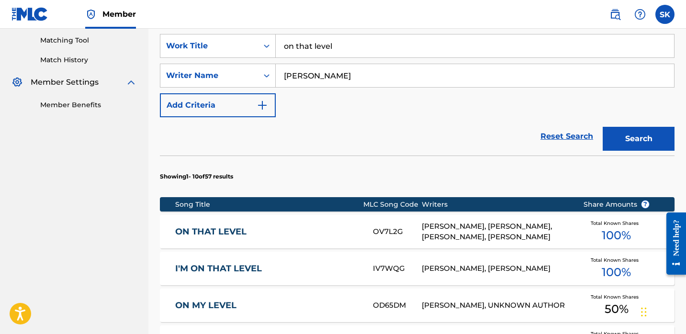
scroll to position [257, 0]
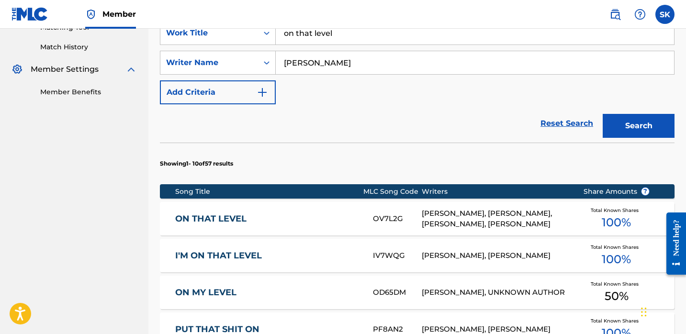
click at [347, 214] on link "ON THAT LEVEL" at bounding box center [267, 219] width 185 height 11
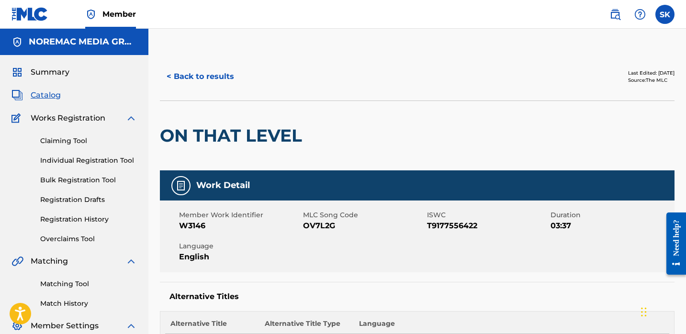
click at [304, 224] on span "OV7L2G" at bounding box center [364, 225] width 122 height 11
copy span "OV7L2G"
click at [202, 77] on button "< Back to results" at bounding box center [200, 77] width 81 height 24
